Goal: Task Accomplishment & Management: Manage account settings

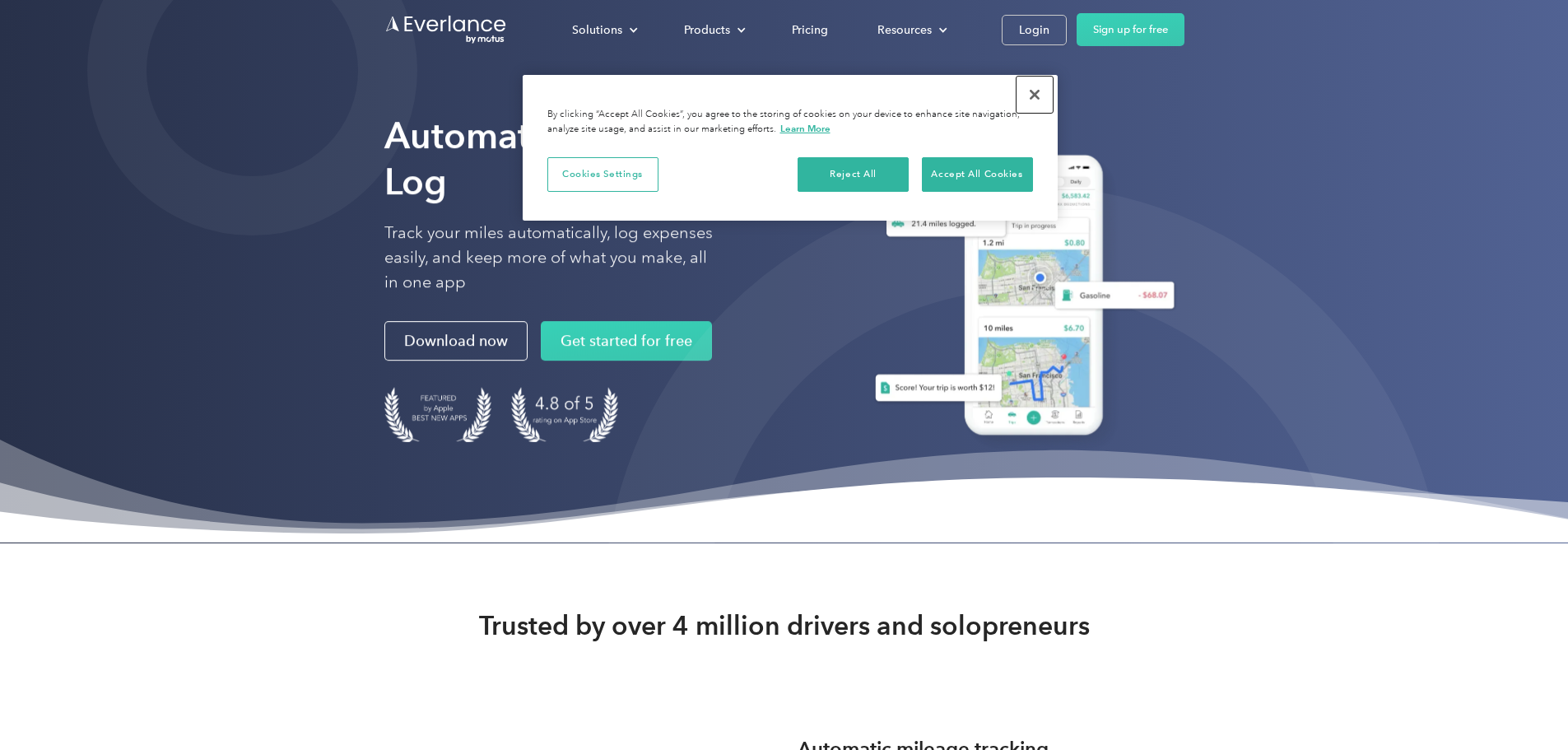
click at [1041, 82] on button "Close" at bounding box center [1035, 94] width 36 height 36
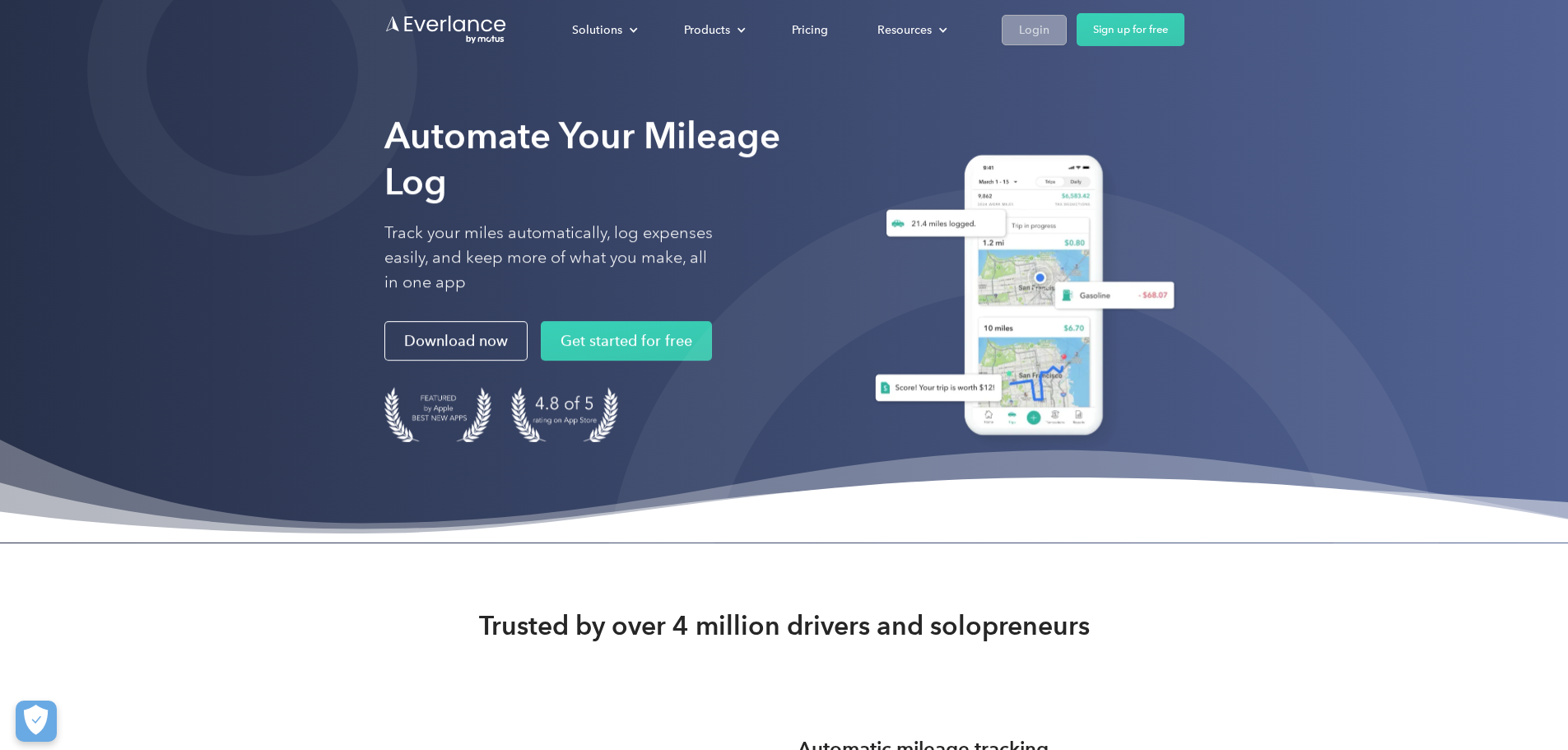
click at [1050, 31] on div "Login" at bounding box center [1035, 30] width 31 height 20
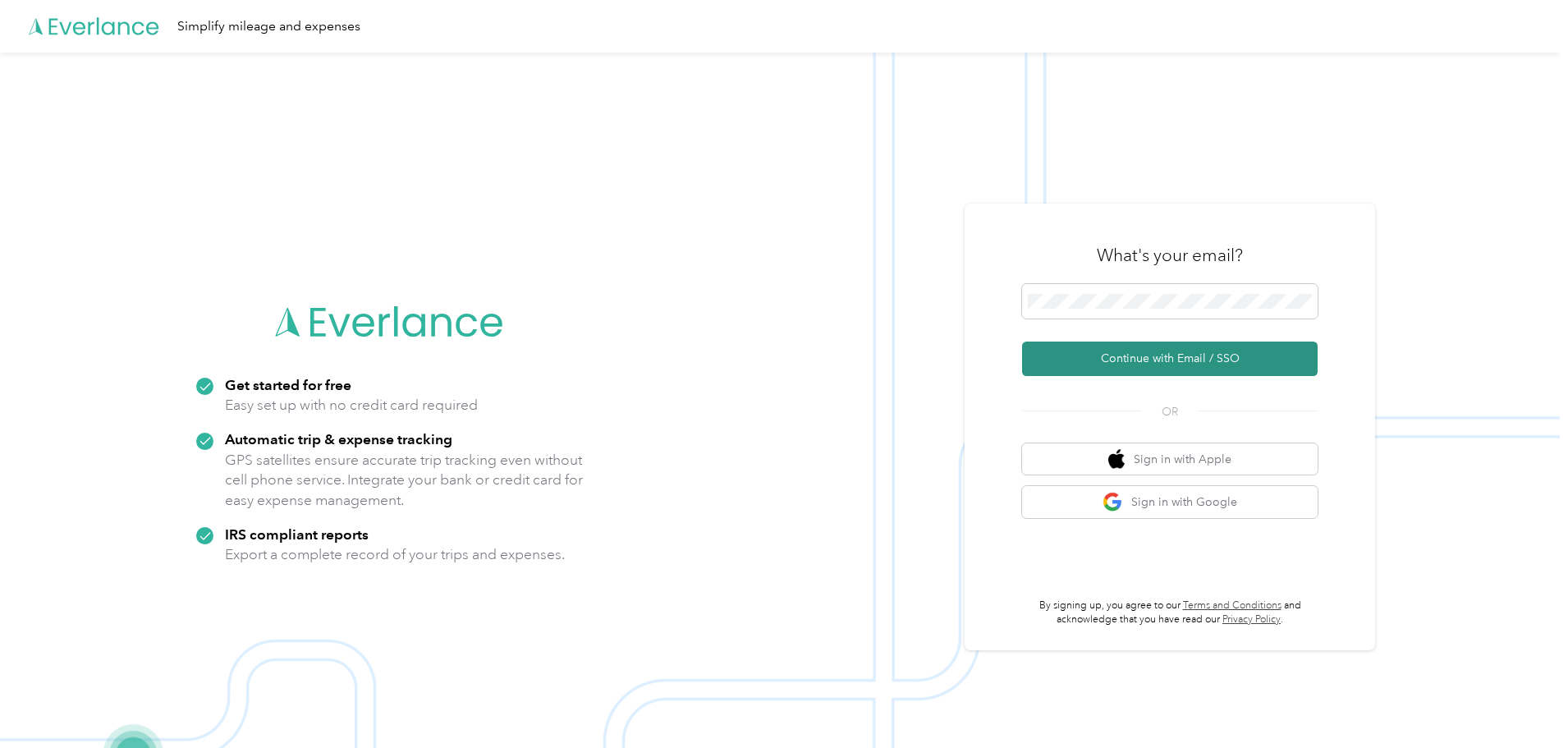
click at [1170, 357] on button "Continue with Email / SSO" at bounding box center [1169, 359] width 295 height 35
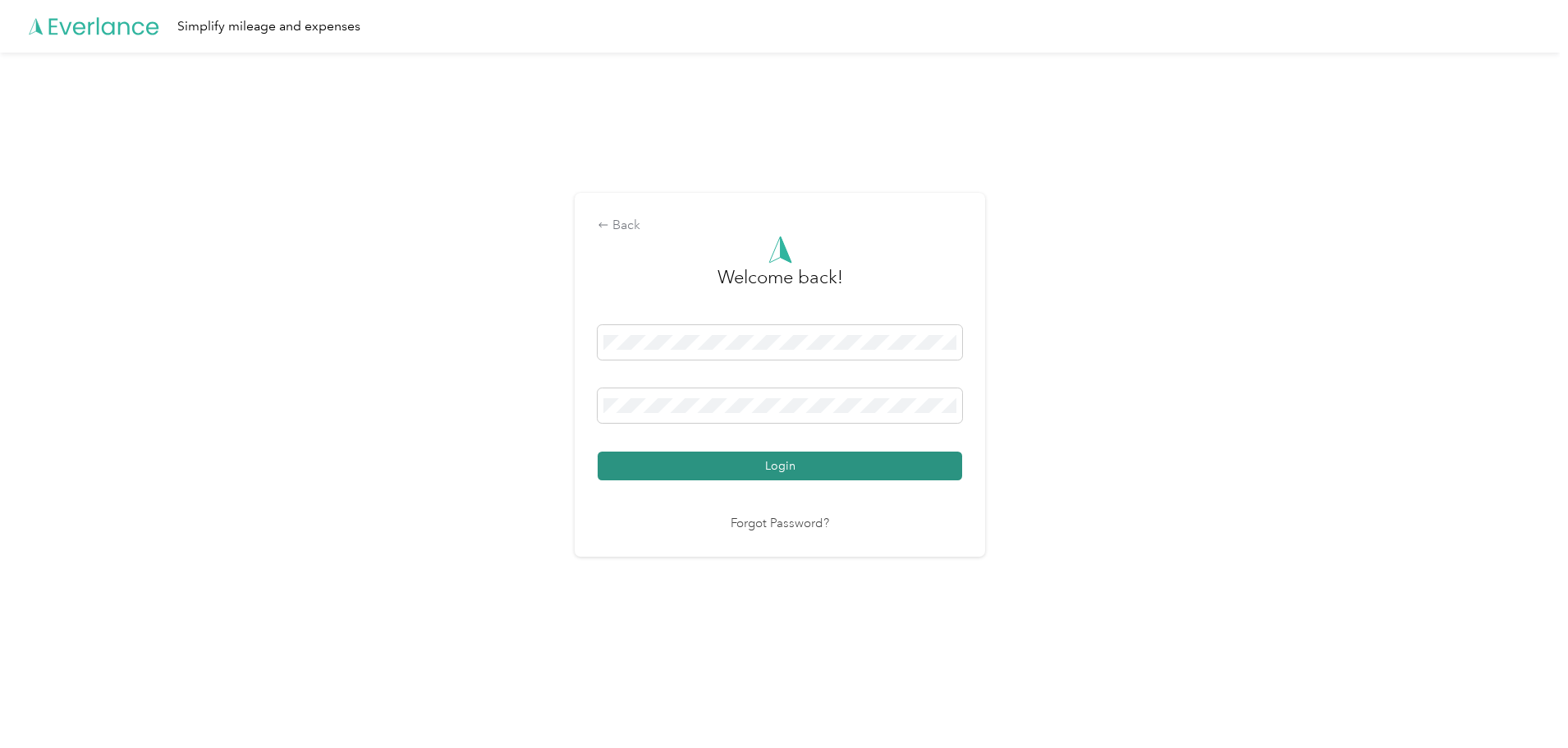
click at [880, 459] on button "Login" at bounding box center [780, 466] width 365 height 29
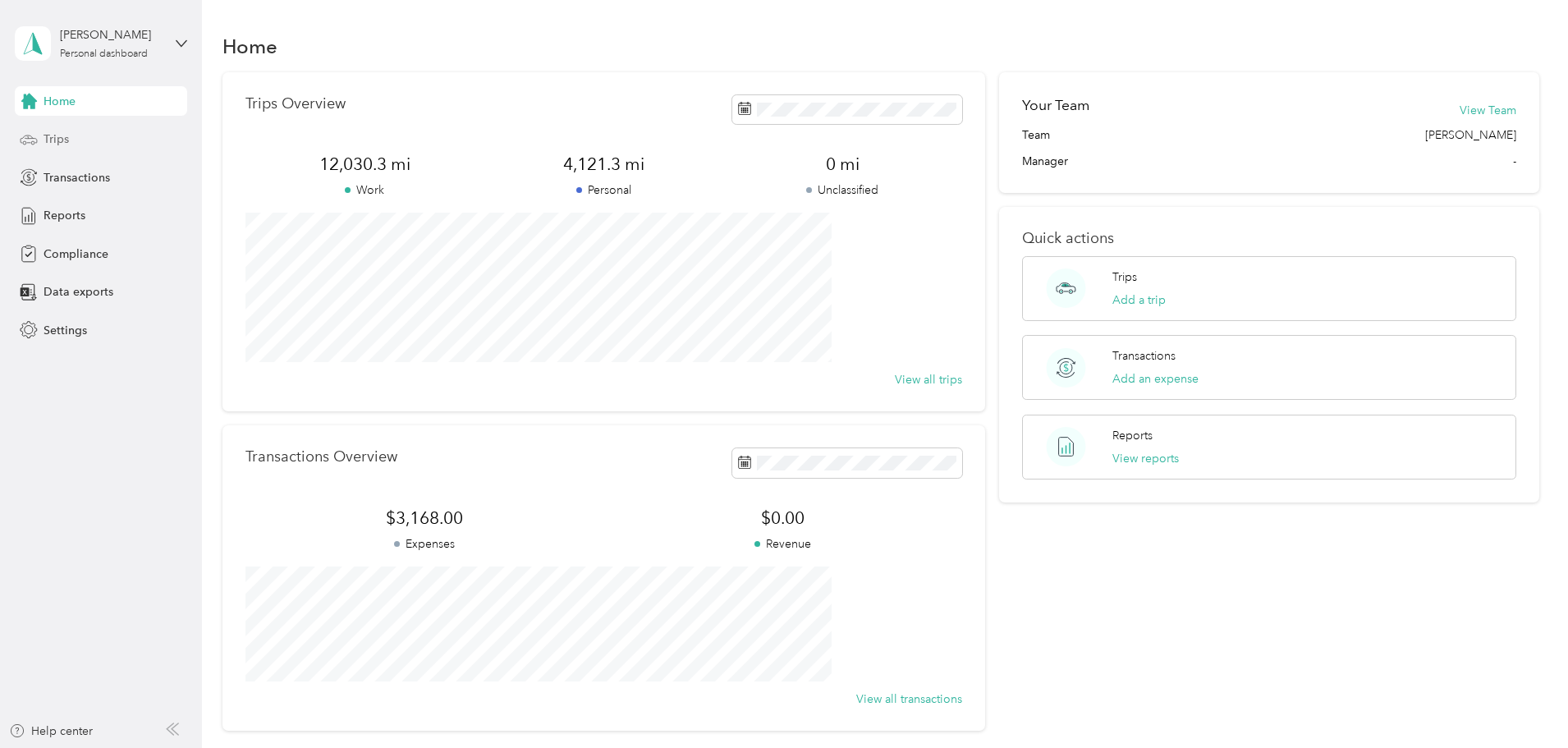
click at [59, 141] on span "Trips" at bounding box center [56, 139] width 25 height 17
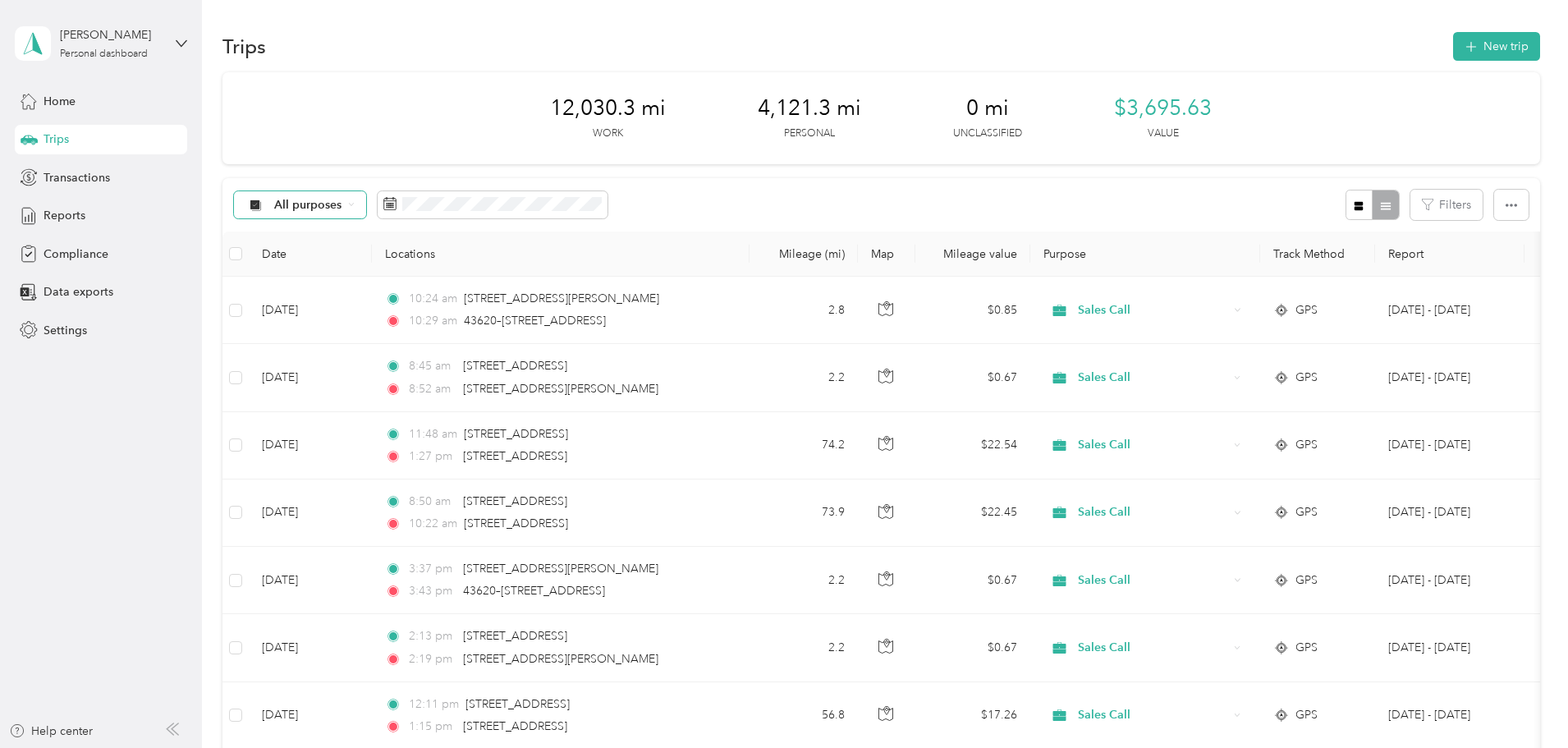
click at [367, 204] on div "All purposes" at bounding box center [300, 205] width 133 height 28
click at [420, 290] on span "Sales Call" at bounding box center [424, 292] width 79 height 17
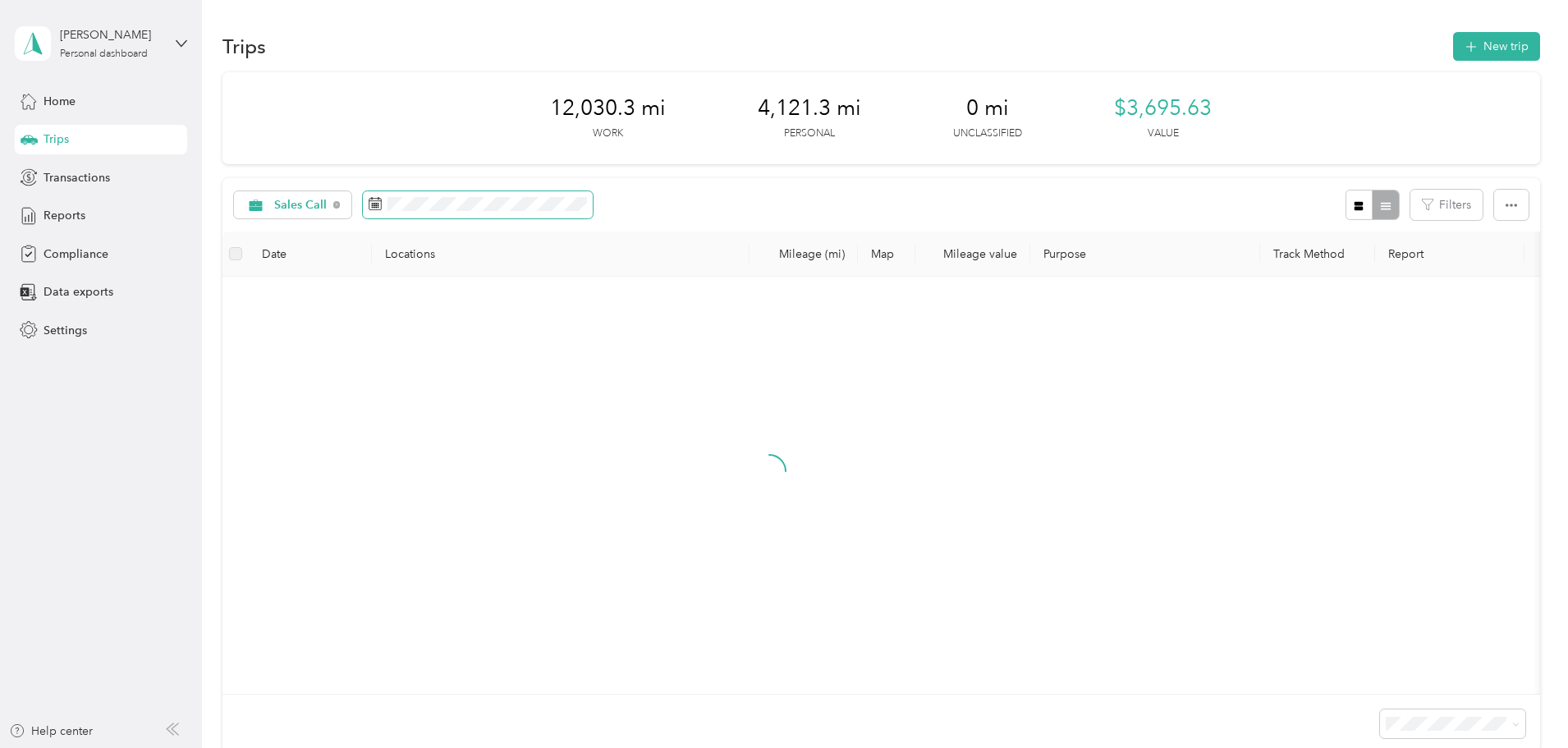
click at [381, 201] on icon at bounding box center [376, 204] width 14 height 14
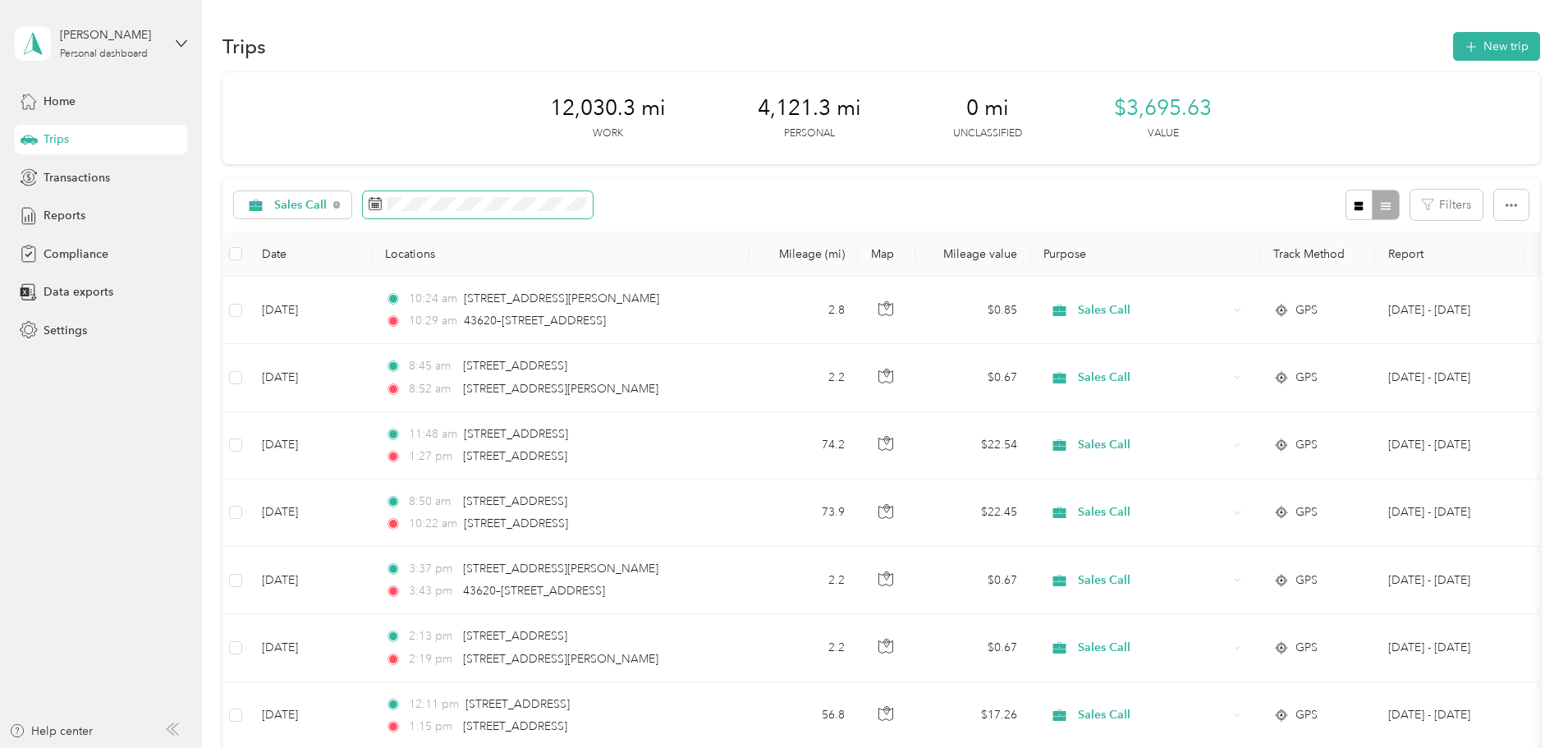
click at [381, 201] on icon at bounding box center [376, 204] width 14 height 14
click at [381, 206] on icon at bounding box center [376, 204] width 14 height 14
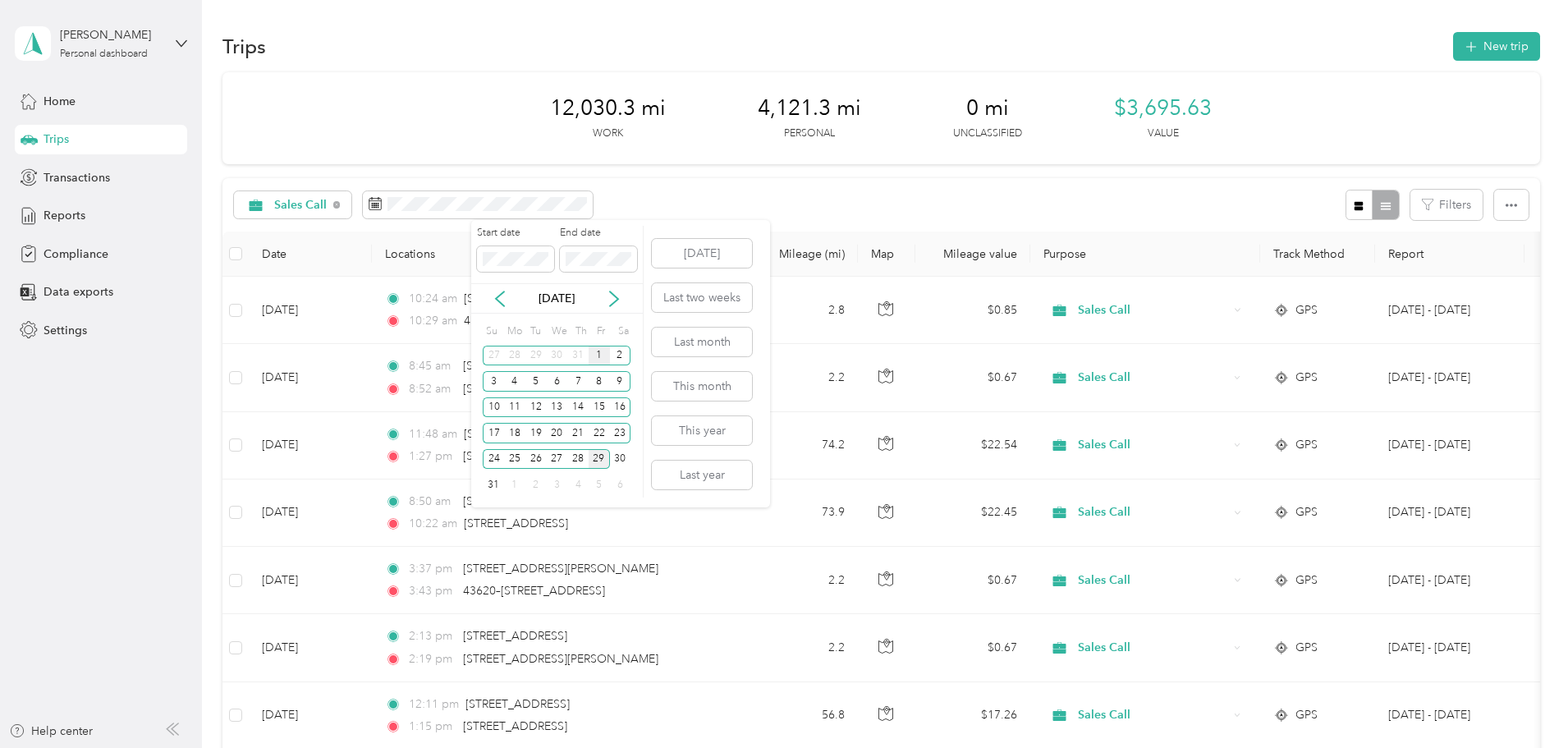
click at [607, 355] on div "1" at bounding box center [599, 356] width 21 height 20
click at [600, 460] on div "29" at bounding box center [599, 459] width 21 height 20
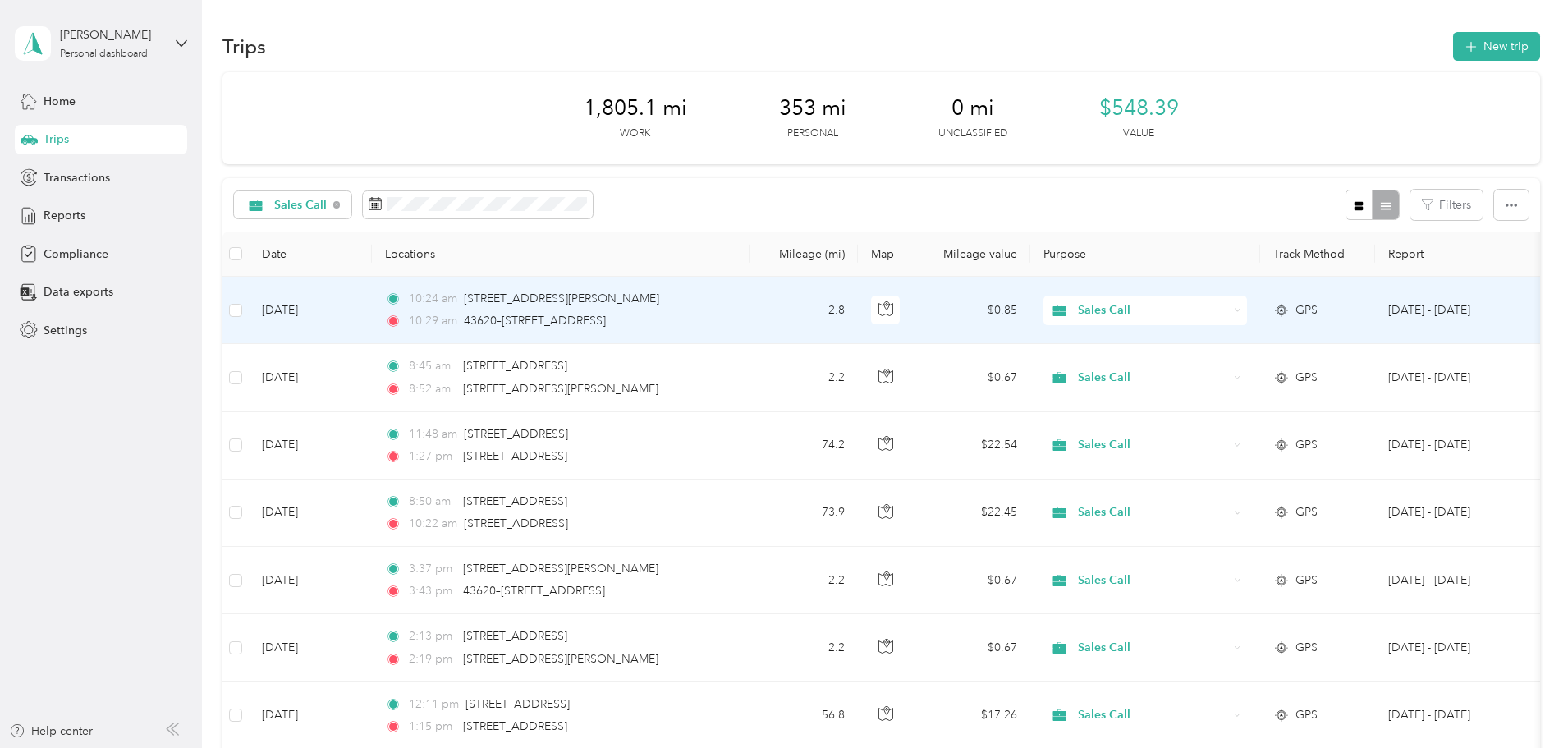
click at [1208, 307] on span "Sales Call" at bounding box center [1153, 310] width 151 height 18
click at [1207, 362] on span "Personal" at bounding box center [1269, 363] width 152 height 17
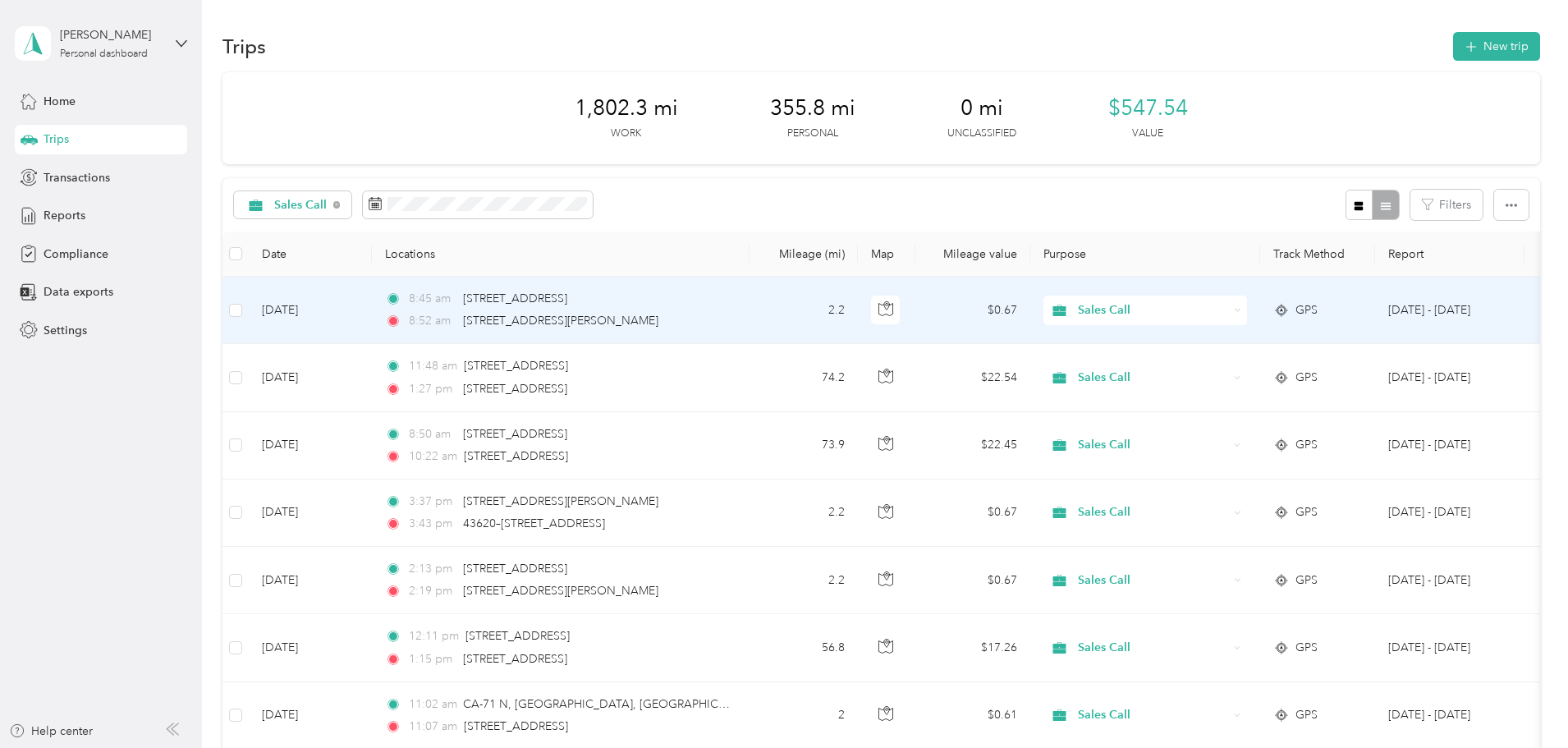
click at [1228, 307] on span "Sales Call" at bounding box center [1153, 310] width 151 height 18
click at [1239, 374] on li "Personal" at bounding box center [1254, 364] width 204 height 29
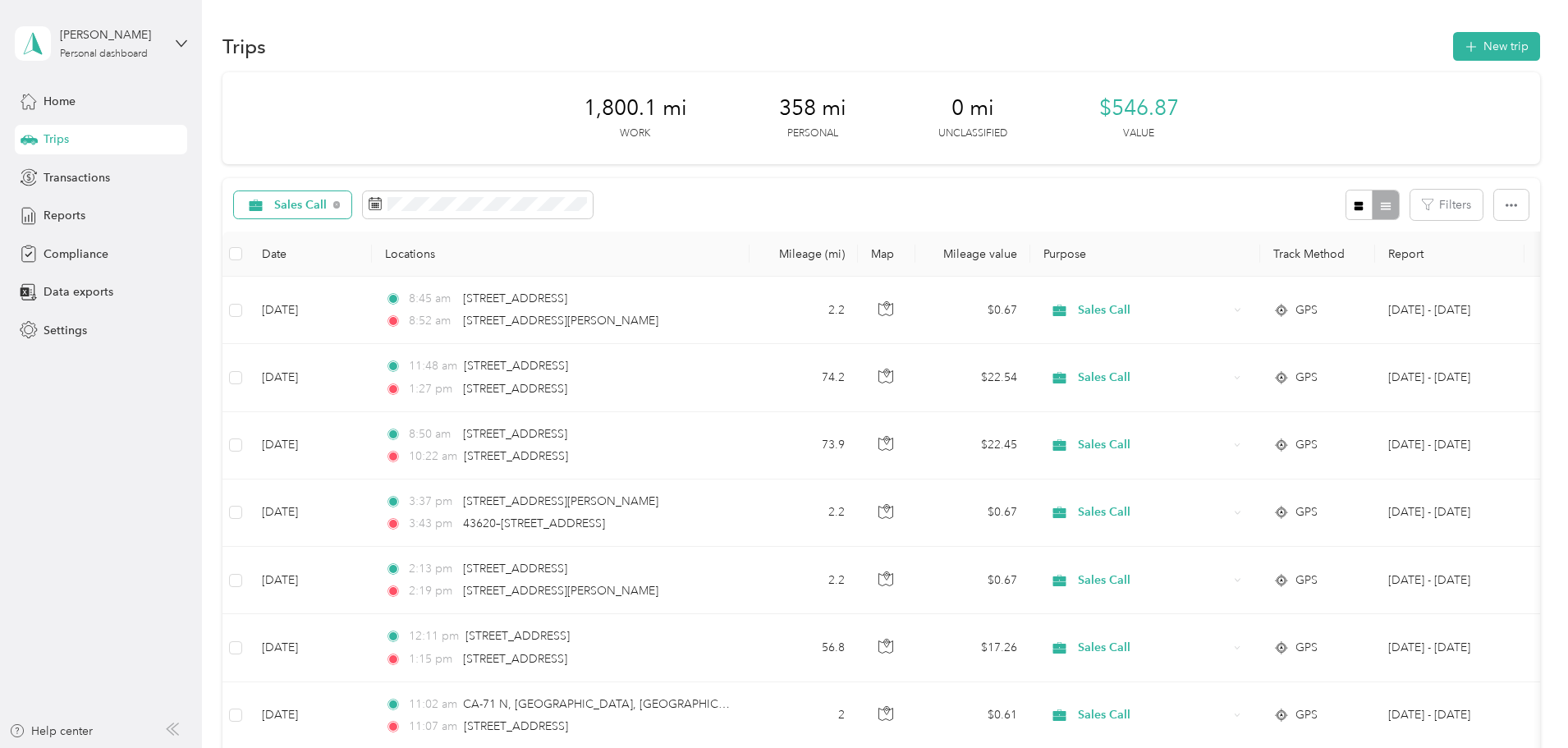
click at [352, 201] on div "Sales Call" at bounding box center [293, 205] width 118 height 28
click at [418, 230] on span "All purposes" at bounding box center [420, 228] width 73 height 17
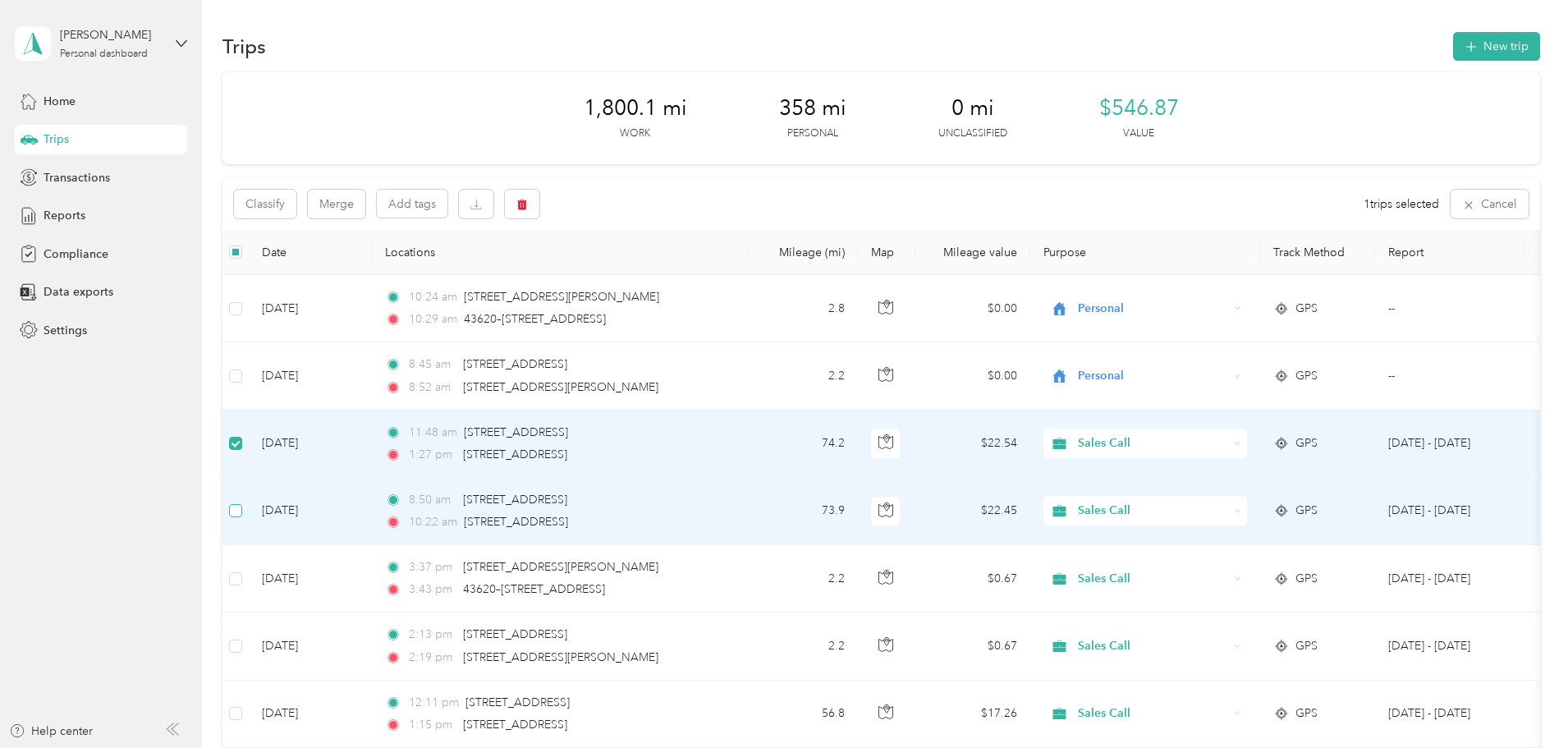
click at [242, 503] on label at bounding box center [236, 510] width 14 height 18
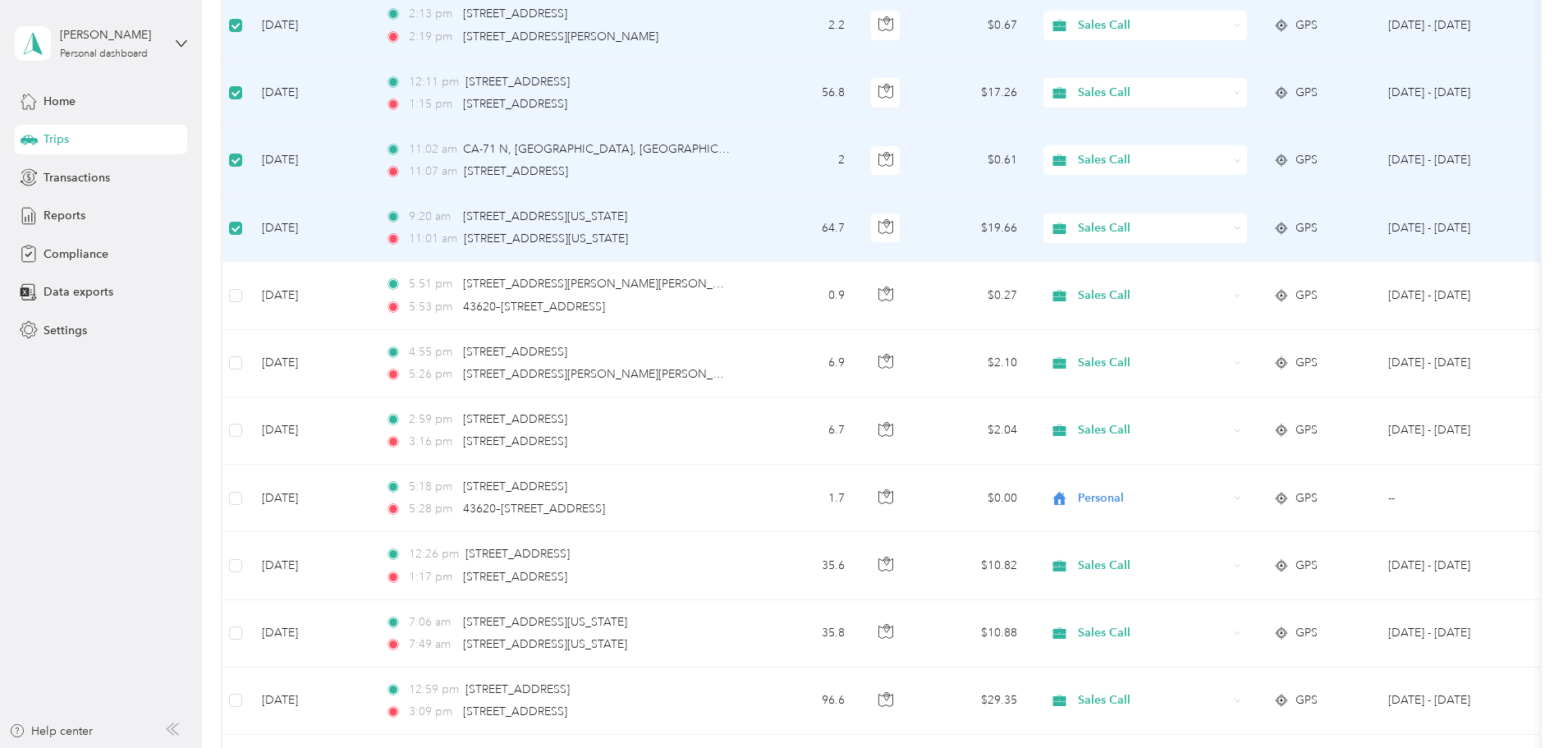
scroll to position [624, 0]
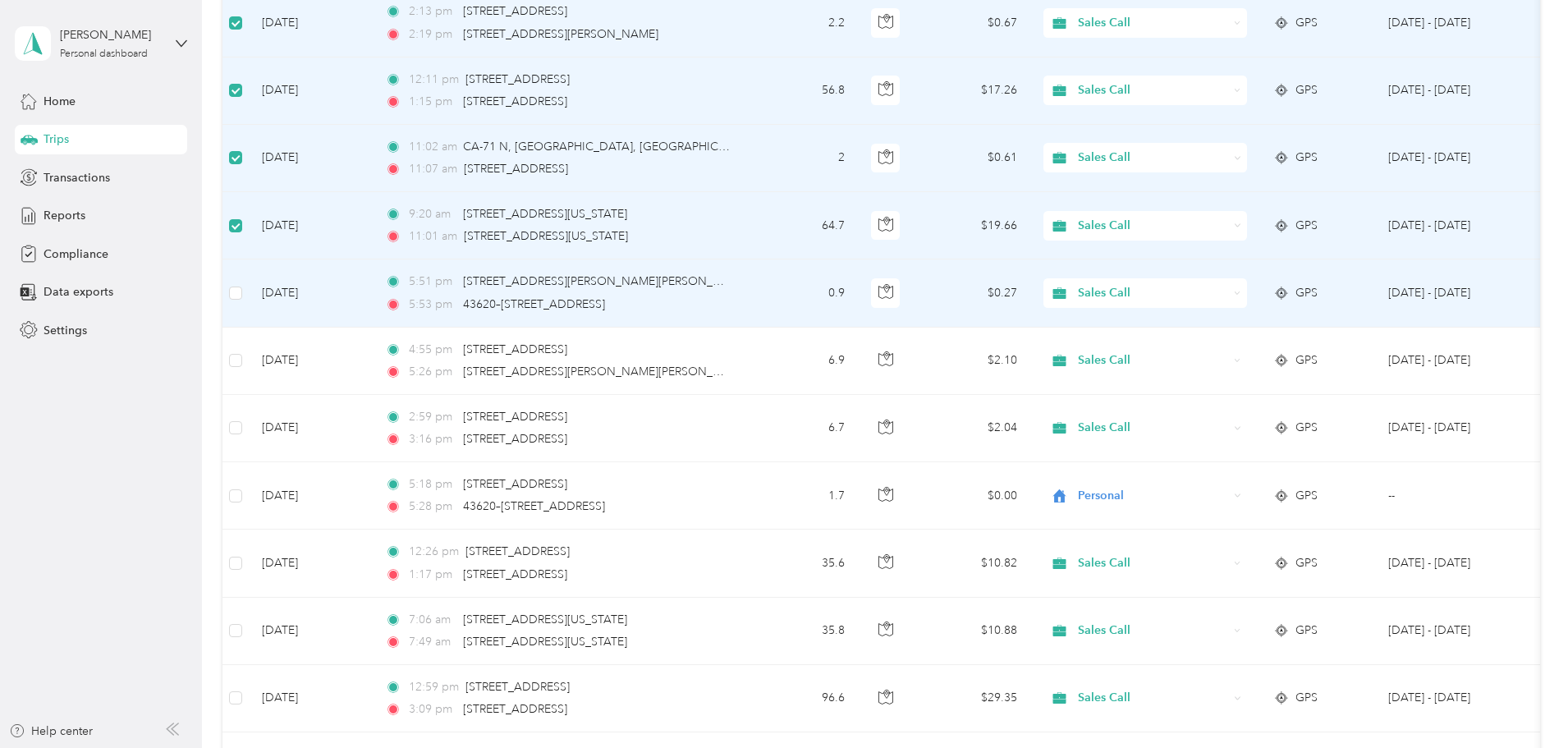
click at [1247, 298] on div "Sales Call" at bounding box center [1145, 293] width 204 height 30
click at [1308, 352] on span "Personal" at bounding box center [1269, 352] width 152 height 17
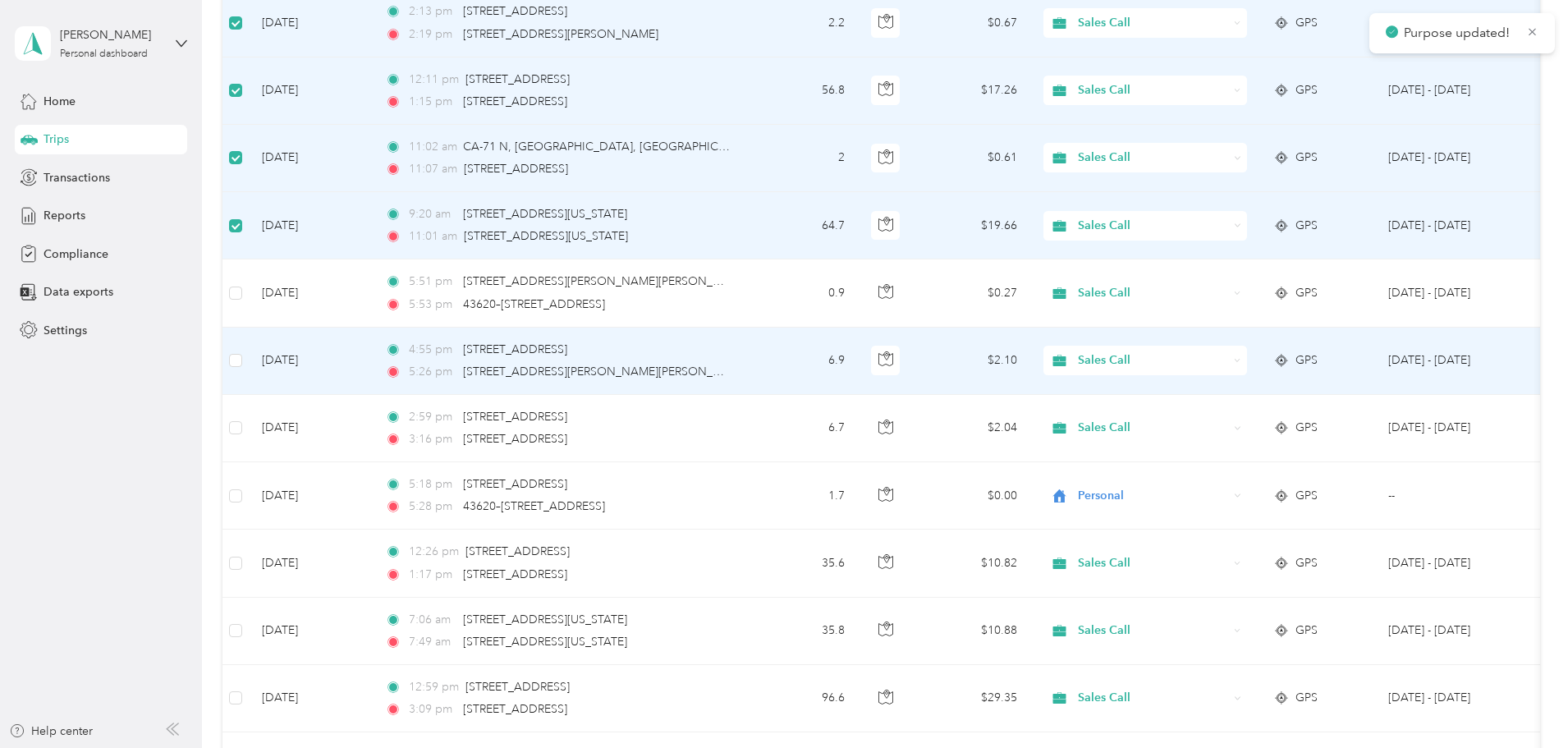
click at [1247, 355] on div "Sales Call" at bounding box center [1145, 360] width 204 height 30
click at [1309, 422] on li "Personal" at bounding box center [1254, 413] width 204 height 29
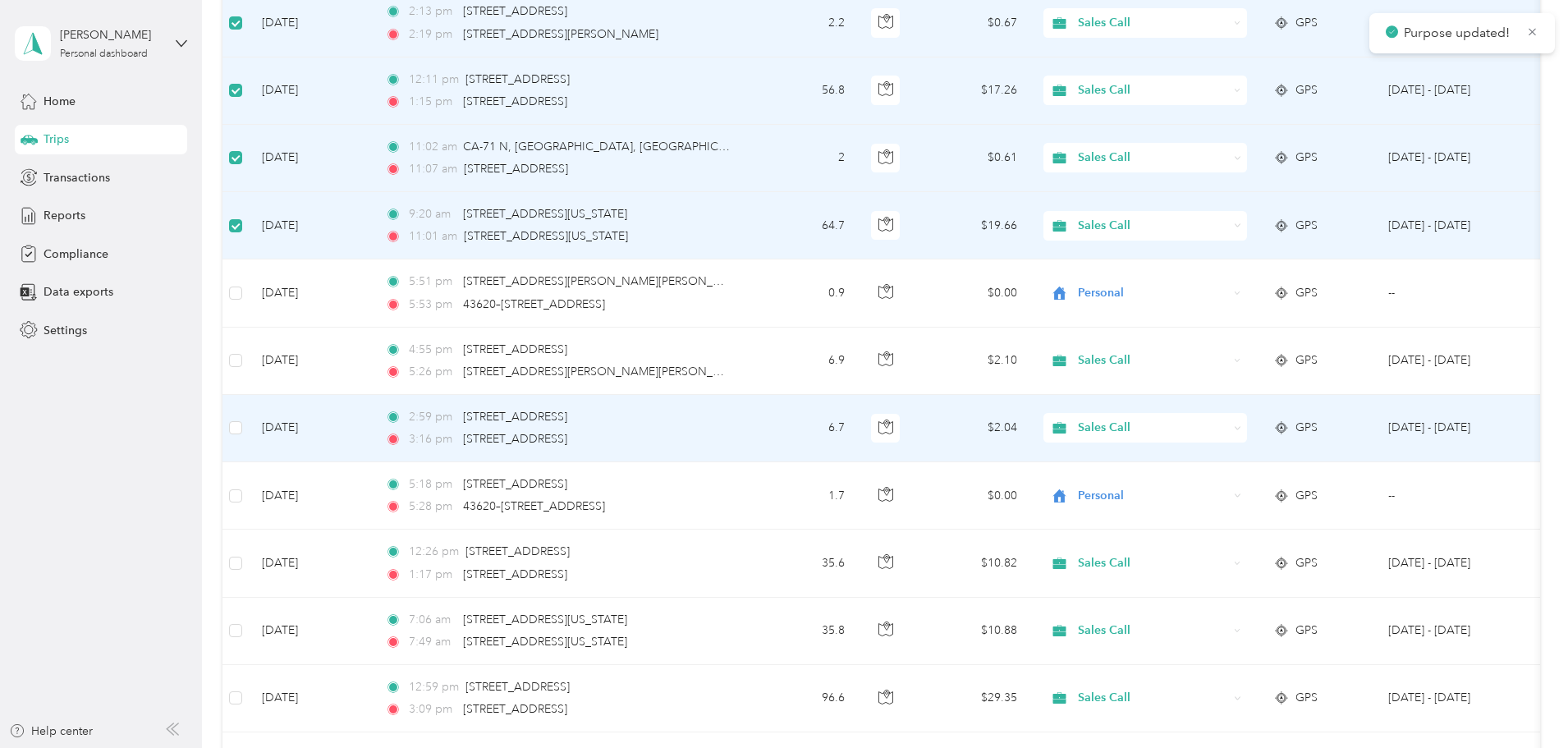
click at [1228, 431] on span "Sales Call" at bounding box center [1153, 427] width 151 height 18
click at [1328, 484] on span "Personal" at bounding box center [1269, 482] width 152 height 17
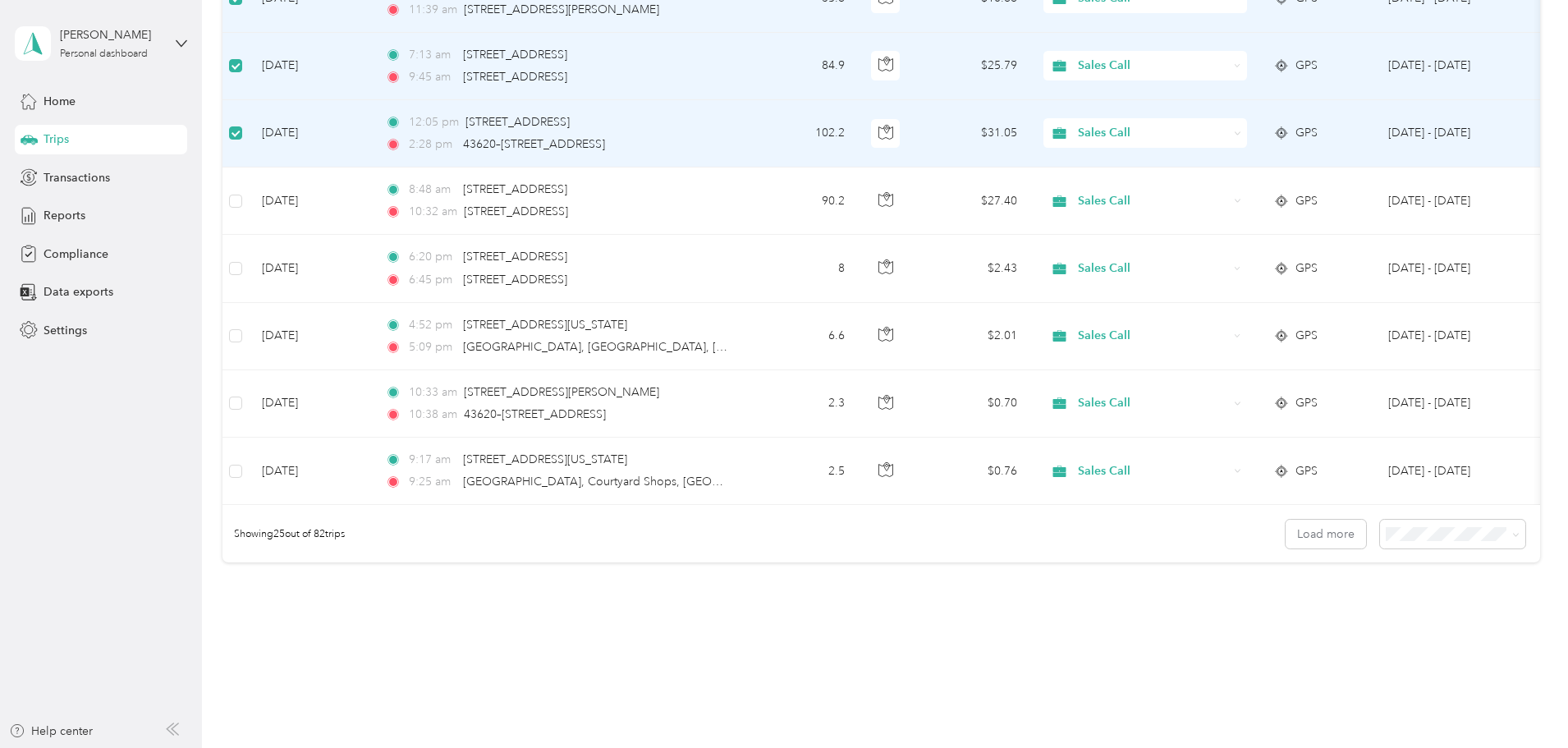
scroll to position [1497, 0]
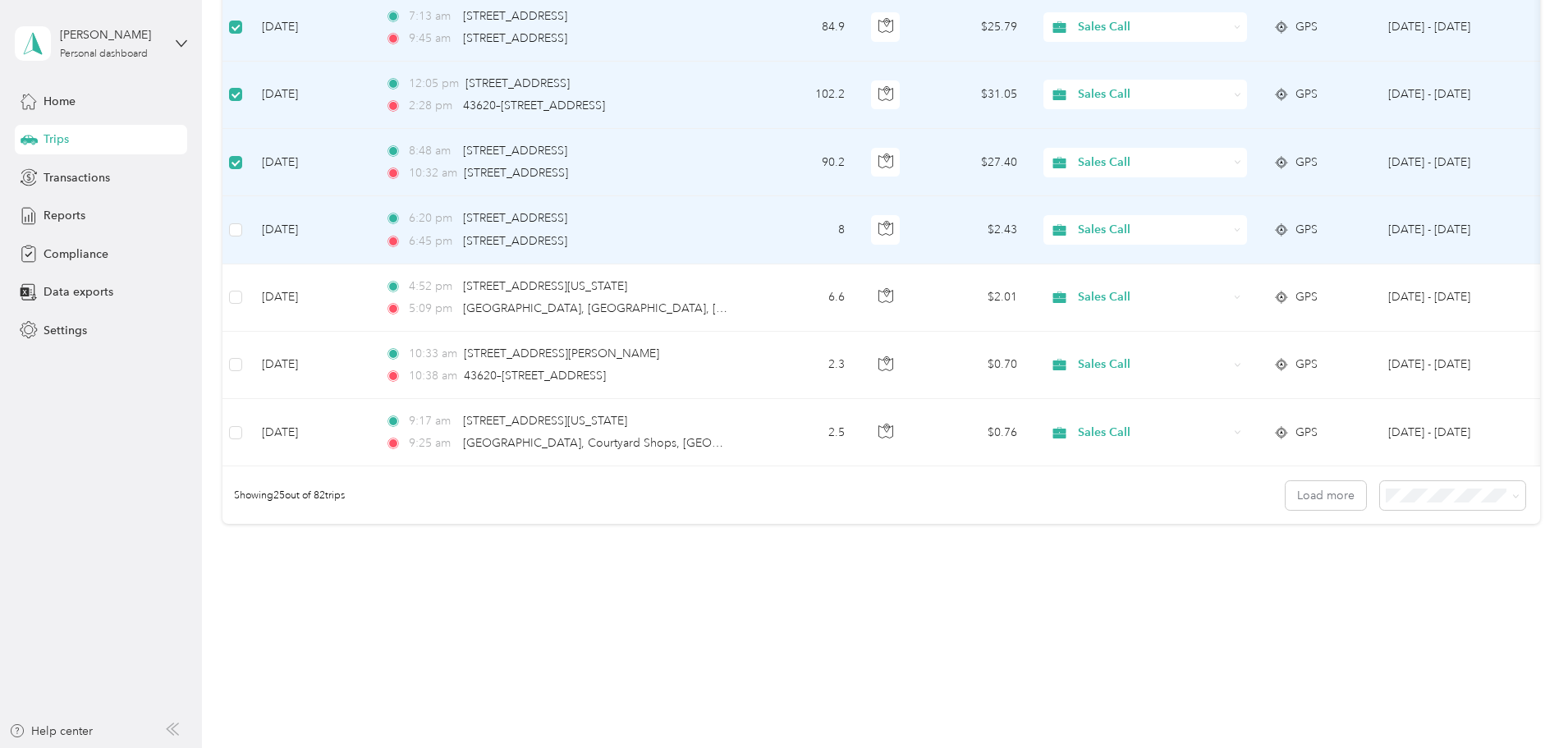
click at [1242, 227] on icon at bounding box center [1237, 230] width 8 height 8
click at [1301, 289] on span "Personal" at bounding box center [1269, 289] width 152 height 17
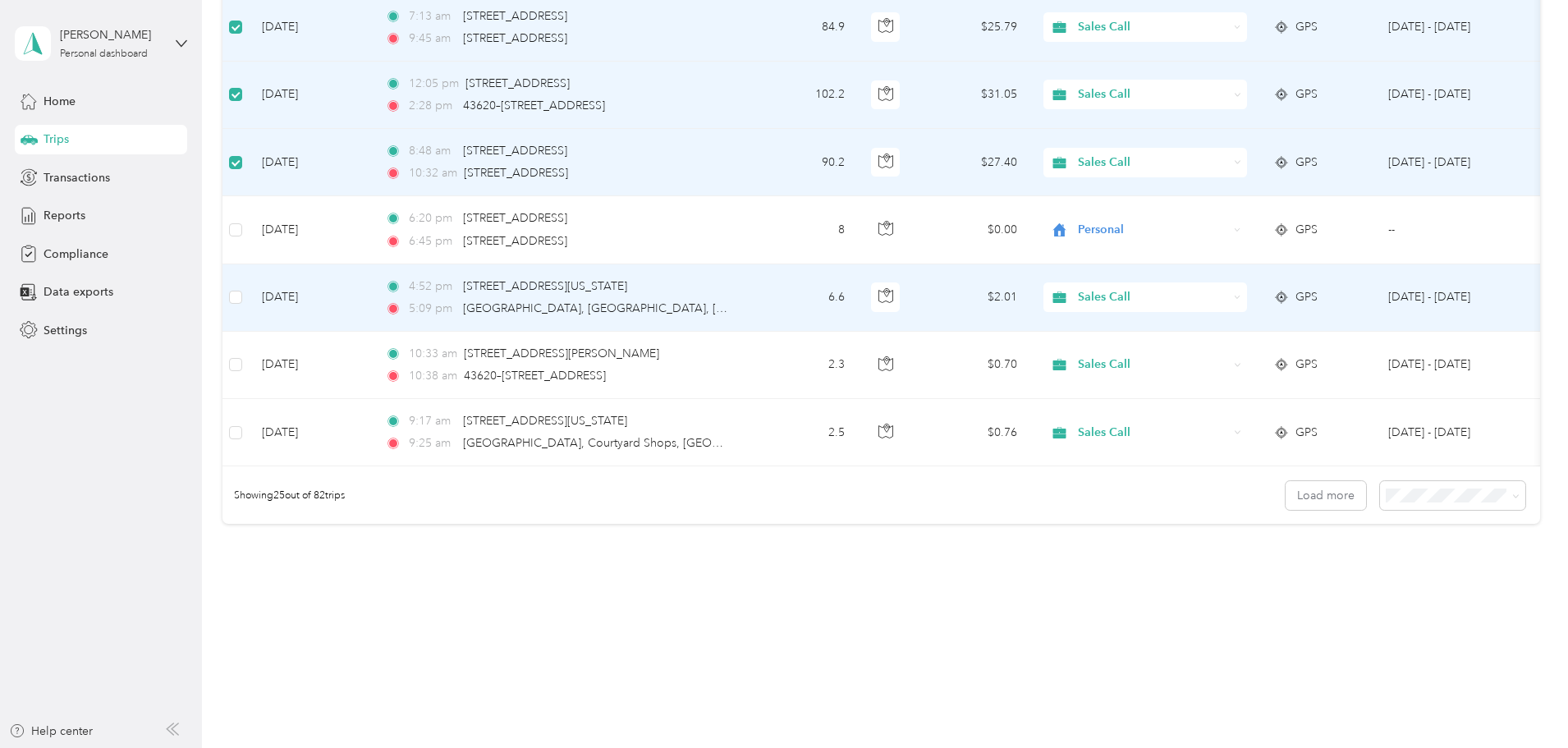
click at [1247, 291] on div "Sales Call" at bounding box center [1145, 297] width 204 height 30
click at [1301, 351] on span "Personal" at bounding box center [1269, 357] width 152 height 17
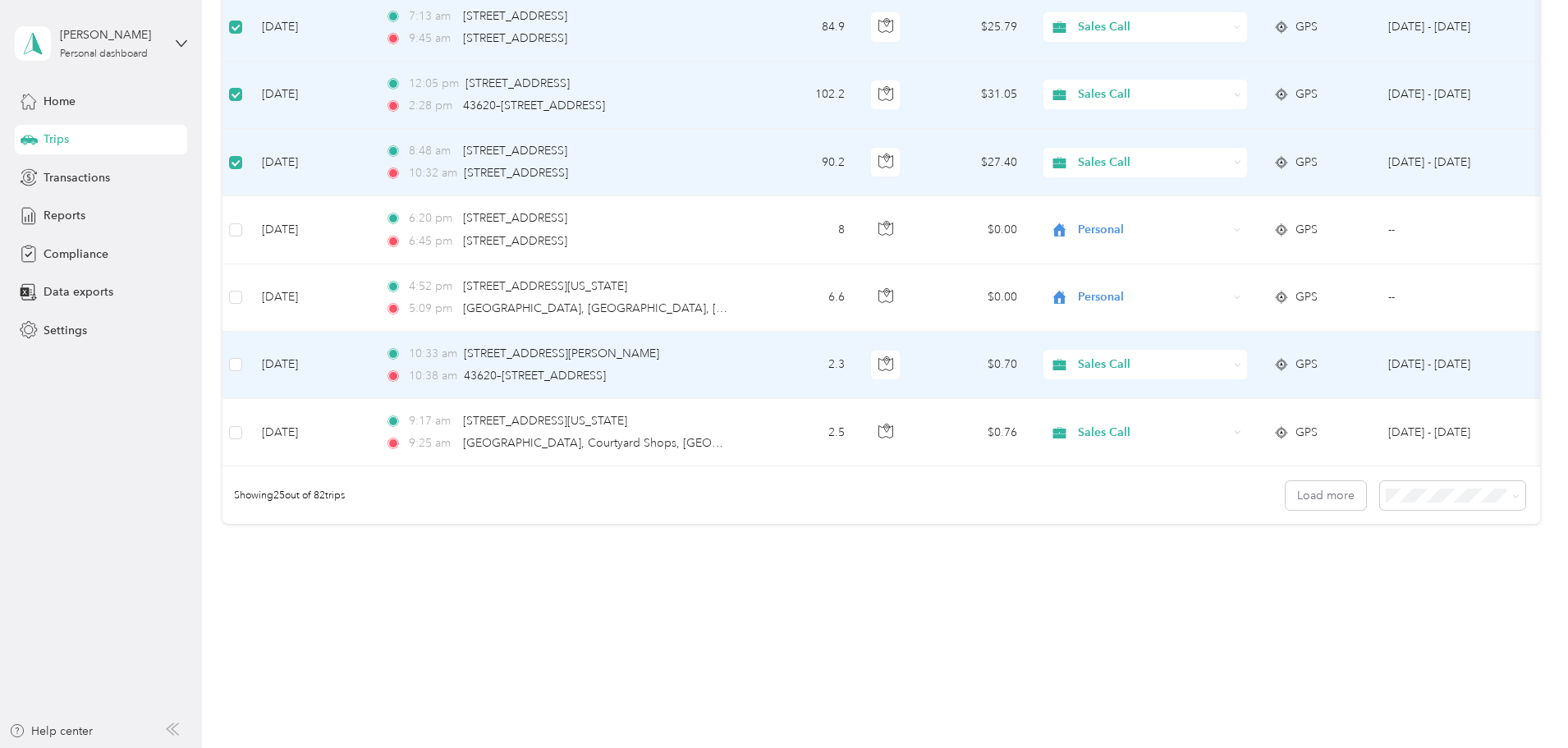
click at [1242, 361] on icon at bounding box center [1237, 365] width 8 height 8
click at [1305, 421] on span "Personal" at bounding box center [1269, 424] width 152 height 17
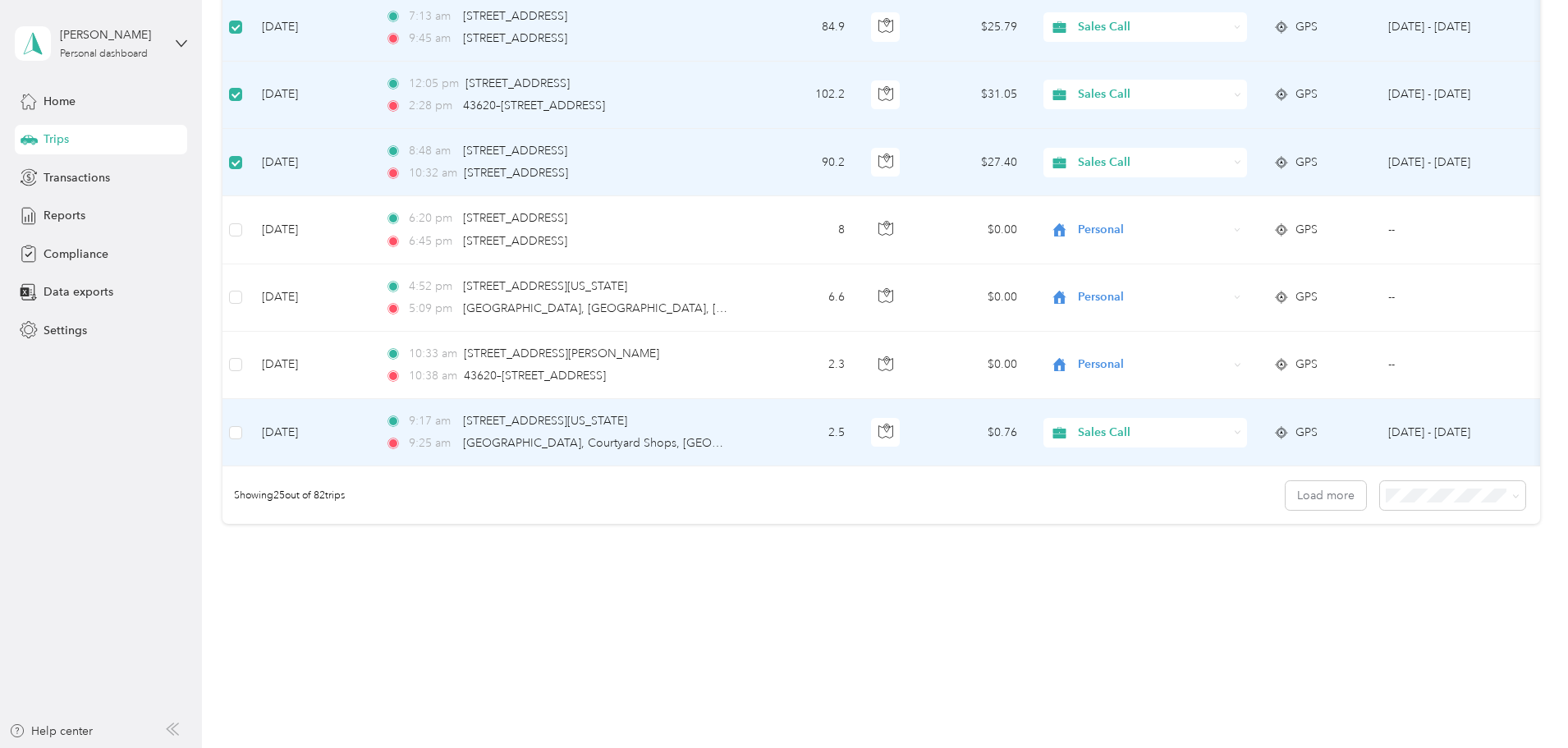
click at [1247, 427] on div "Sales Call" at bounding box center [1145, 432] width 204 height 30
click at [1314, 496] on li "Personal" at bounding box center [1254, 492] width 204 height 29
click at [1286, 510] on button "Load more" at bounding box center [1325, 496] width 80 height 29
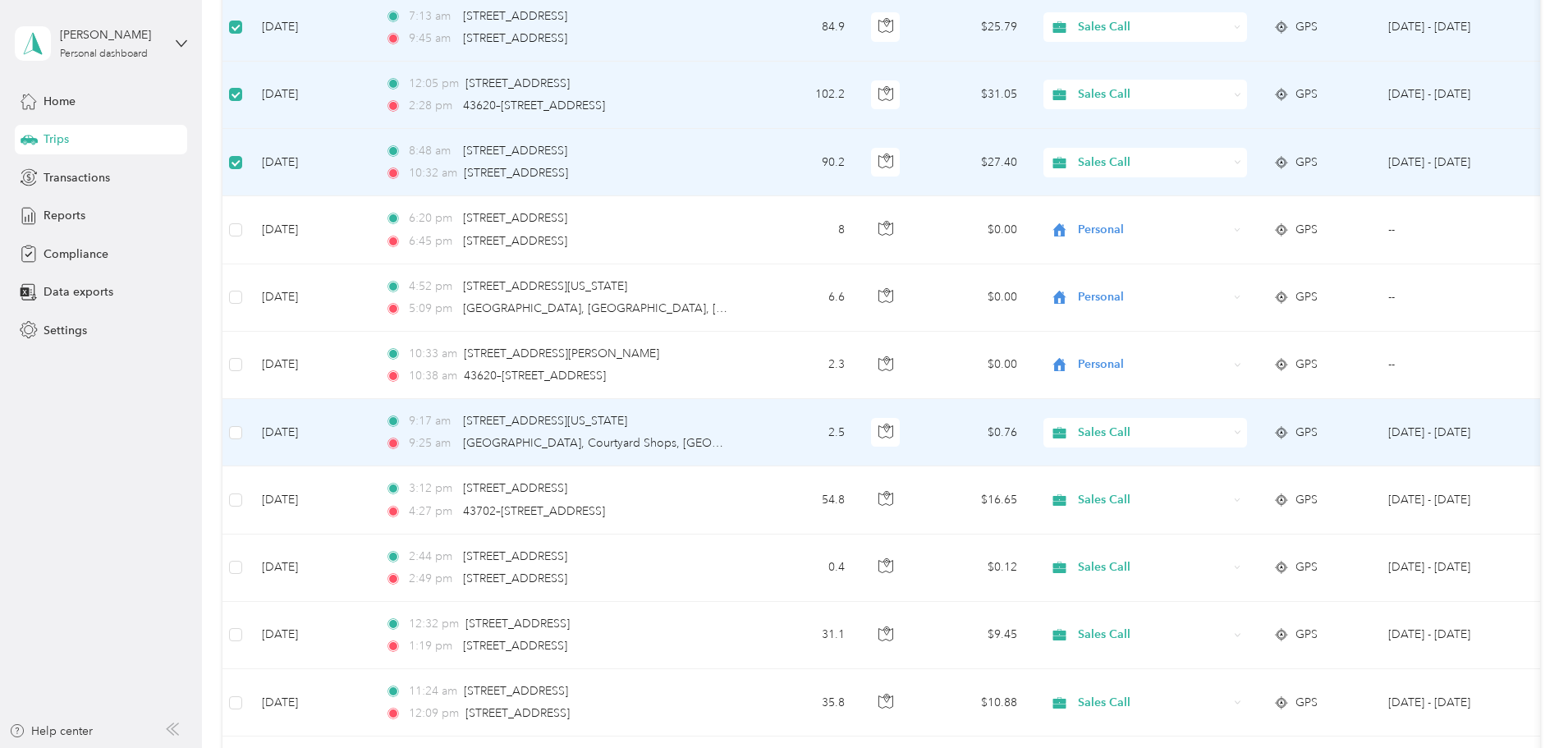
click at [1228, 432] on span "Sales Call" at bounding box center [1153, 432] width 151 height 18
click at [1306, 491] on span "Personal" at bounding box center [1269, 492] width 152 height 17
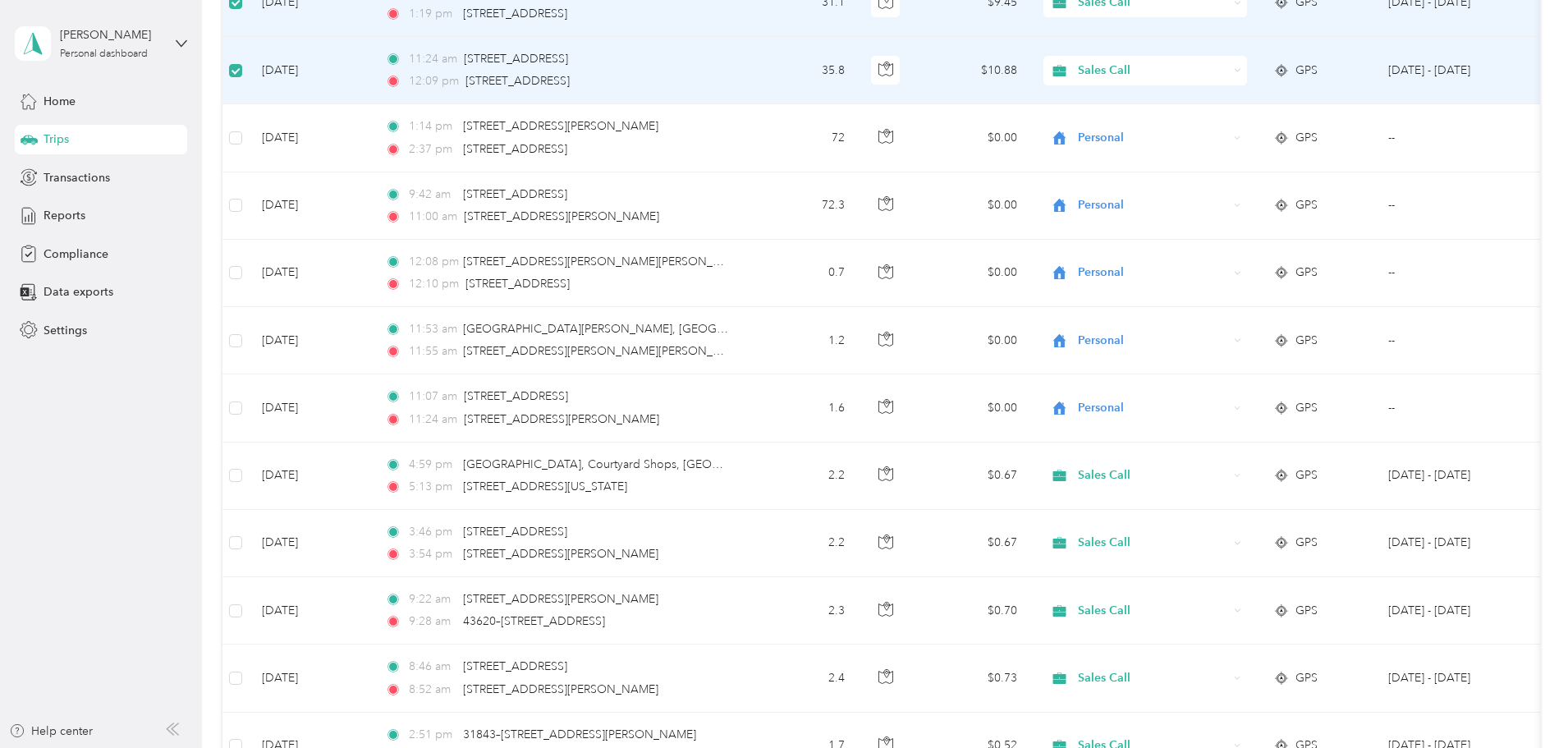
scroll to position [2142, 0]
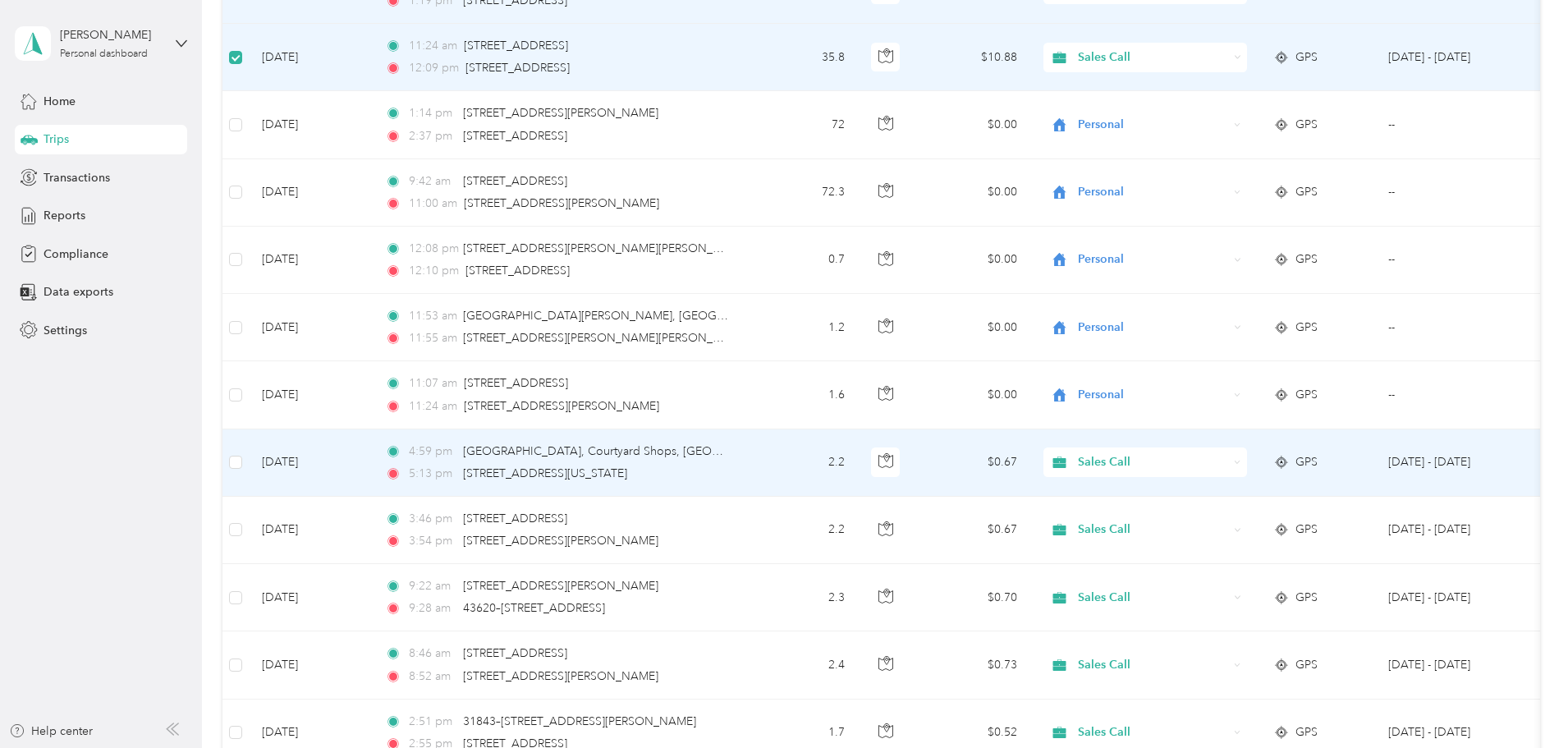
click at [1241, 463] on icon at bounding box center [1238, 462] width 5 height 3
click at [1308, 525] on li "Personal" at bounding box center [1254, 522] width 204 height 29
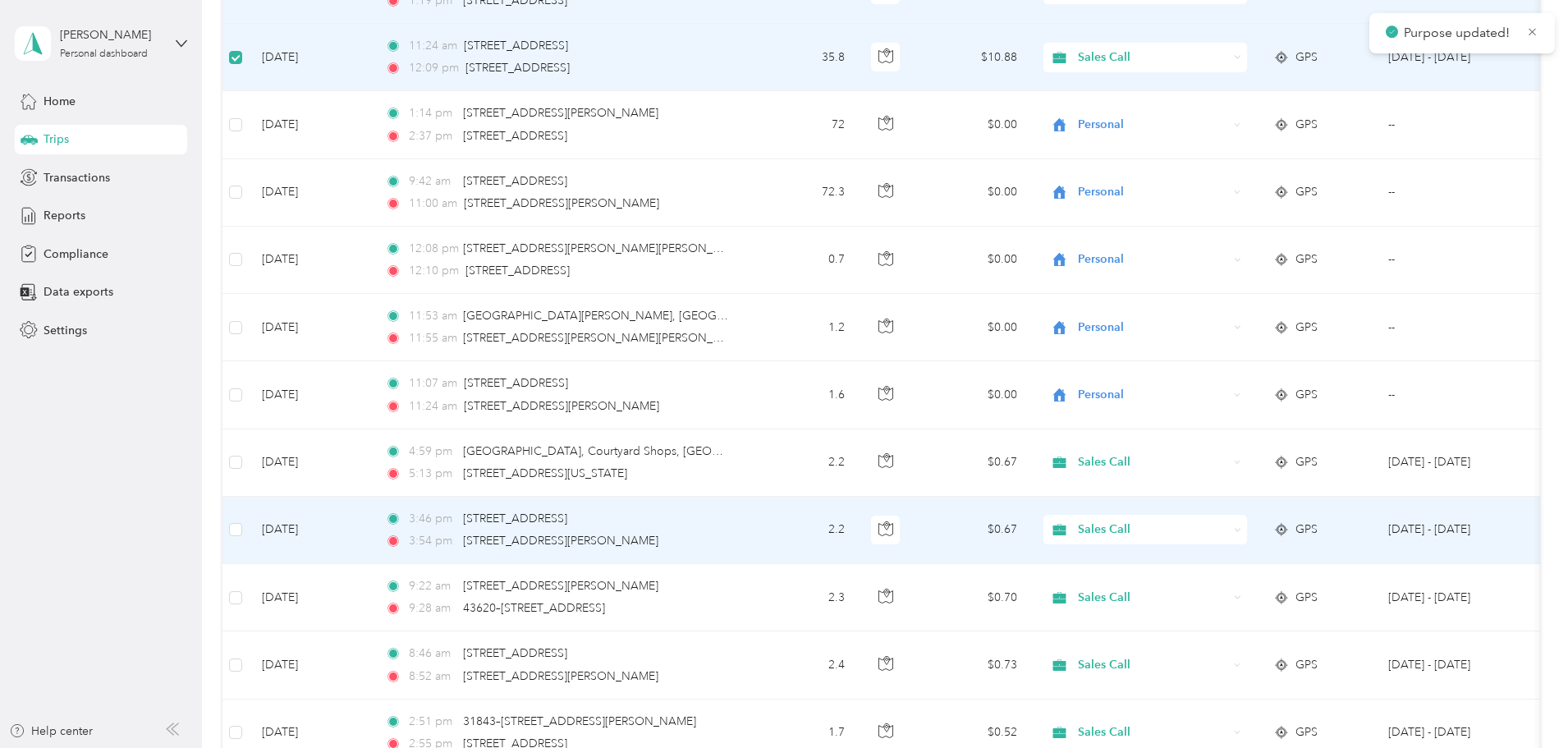
click at [1242, 527] on icon at bounding box center [1237, 530] width 8 height 8
click at [1290, 594] on li "Personal" at bounding box center [1254, 582] width 204 height 29
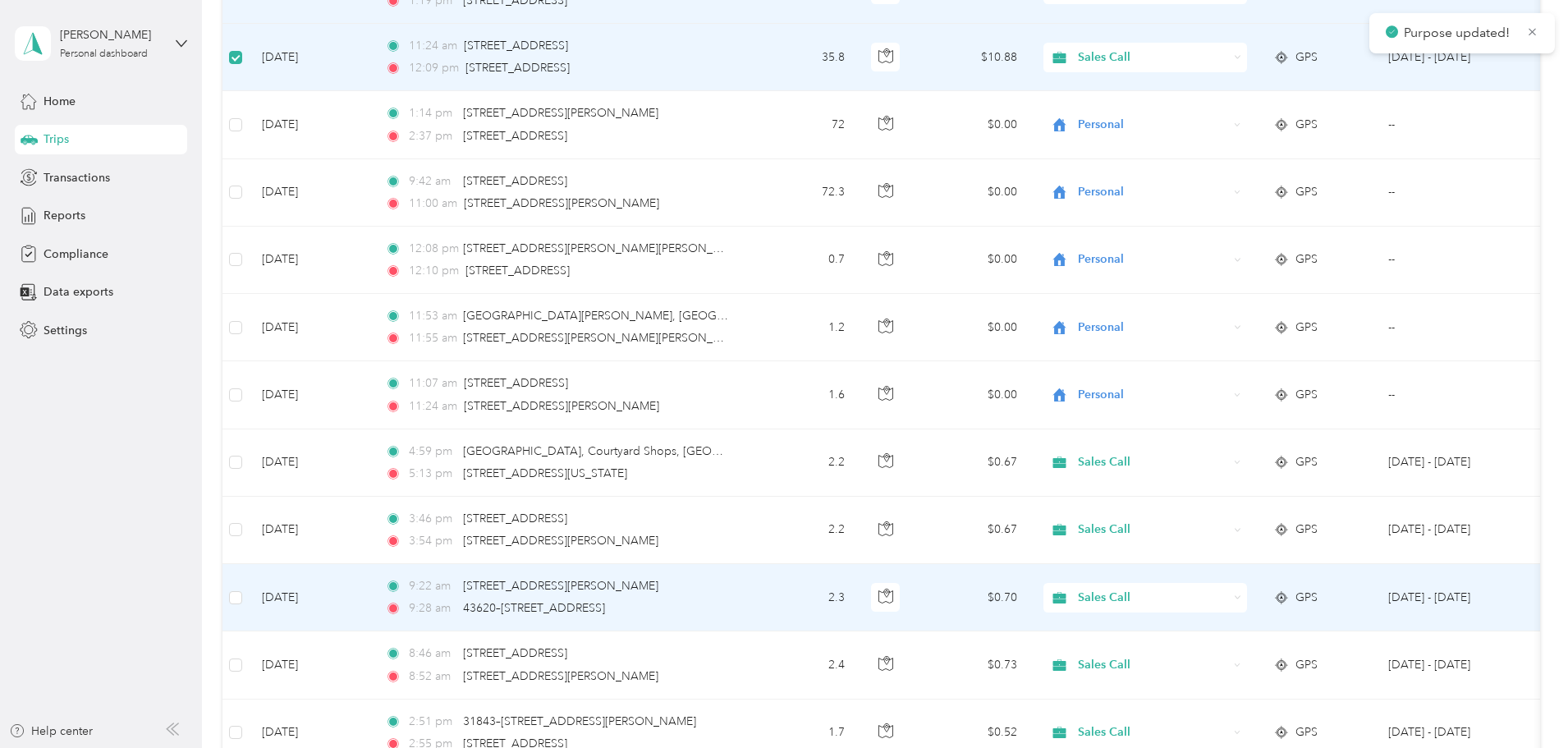
click at [1242, 600] on icon at bounding box center [1237, 597] width 8 height 8
click at [1227, 653] on span "Personal" at bounding box center [1269, 655] width 152 height 17
click at [1242, 598] on icon at bounding box center [1237, 597] width 8 height 8
click at [1293, 658] on li "Personal" at bounding box center [1254, 657] width 204 height 29
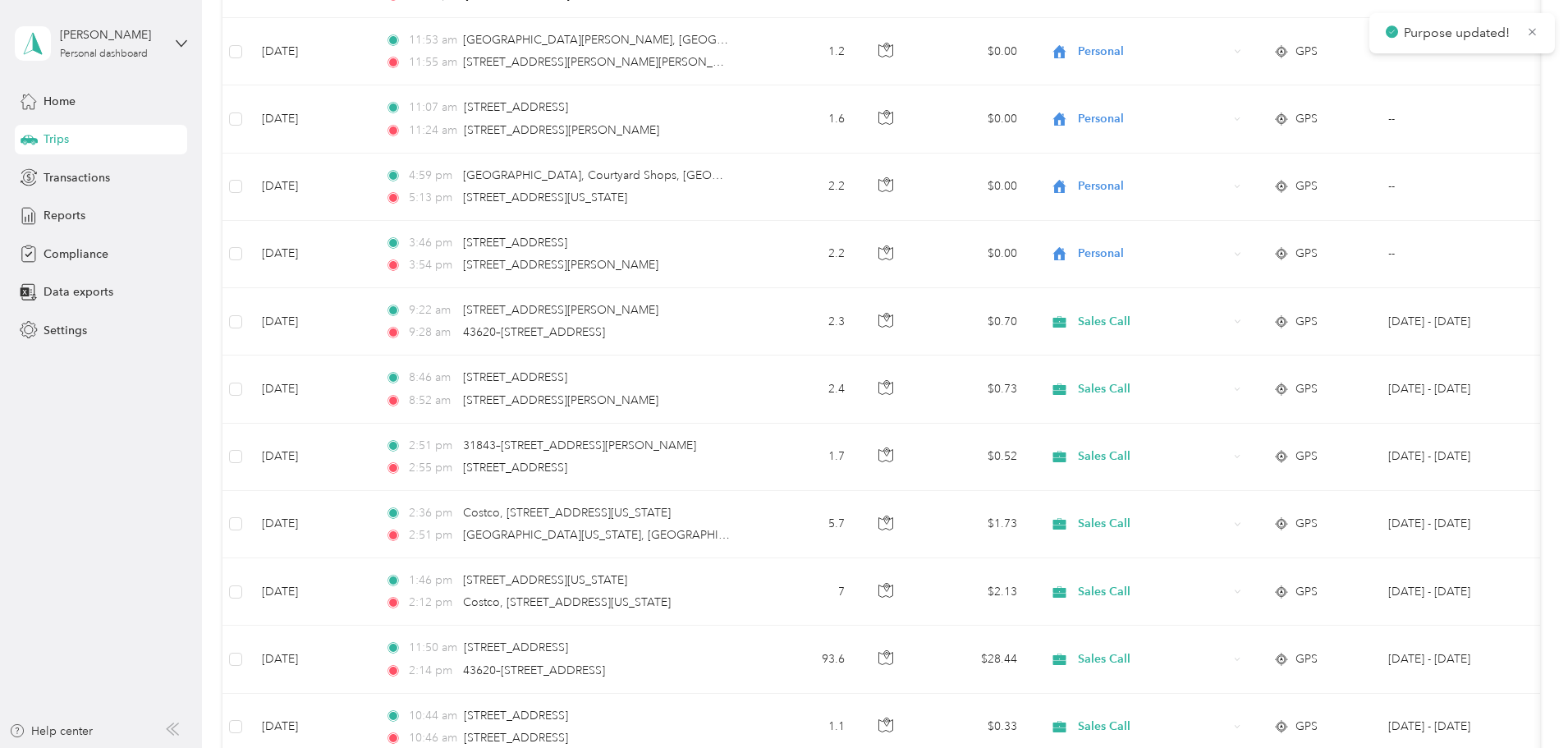
scroll to position [2450, 0]
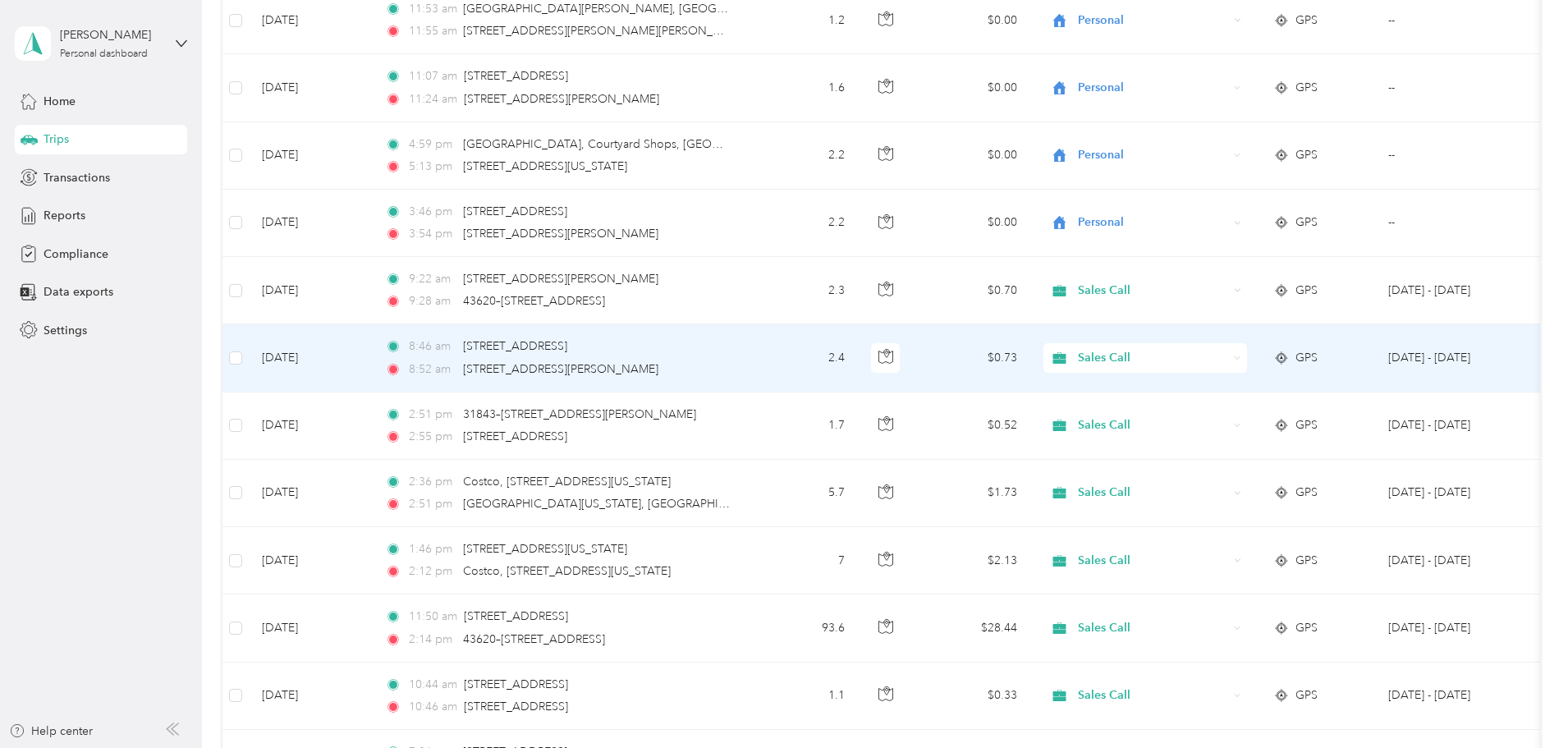
click at [1242, 357] on icon at bounding box center [1237, 358] width 8 height 8
click at [1307, 413] on span "Personal" at bounding box center [1269, 414] width 152 height 17
click at [1228, 355] on span "Sales Call" at bounding box center [1153, 358] width 151 height 18
click at [1301, 421] on li "Personal" at bounding box center [1254, 410] width 204 height 29
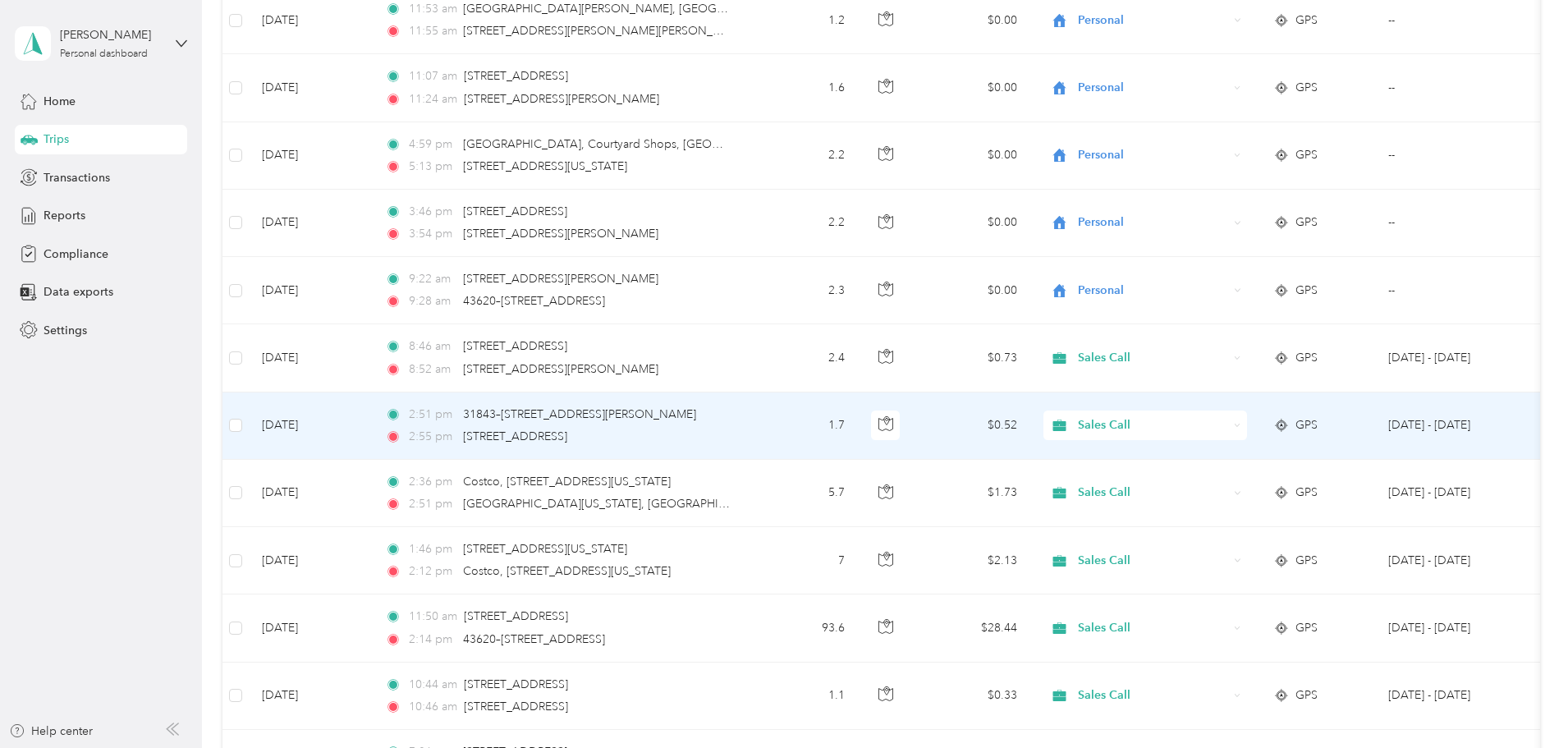
click at [1242, 423] on icon at bounding box center [1237, 426] width 8 height 8
click at [1220, 480] on span "Personal" at bounding box center [1269, 483] width 152 height 17
click at [1242, 423] on icon at bounding box center [1237, 426] width 8 height 8
click at [1193, 482] on span "Personal" at bounding box center [1269, 481] width 152 height 17
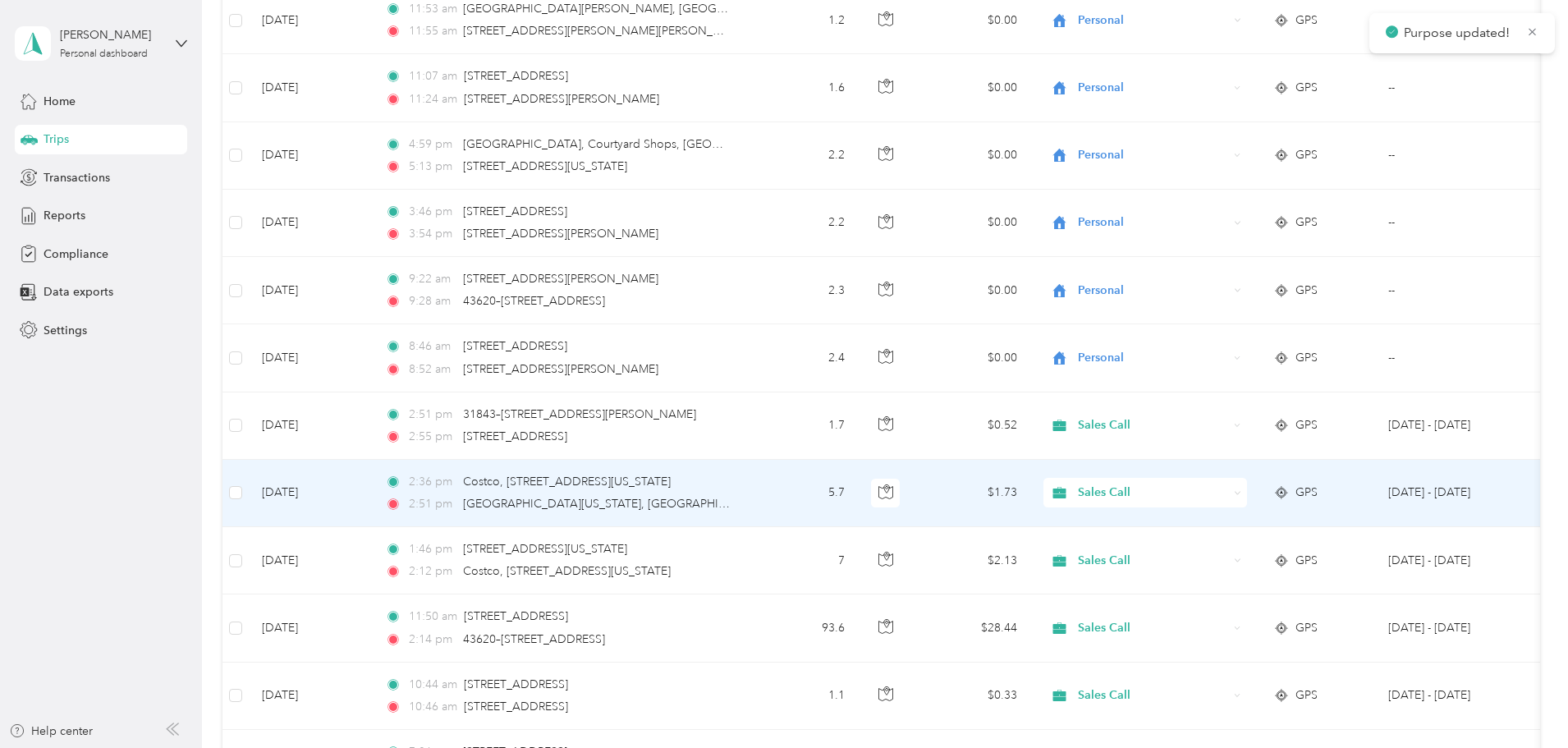
click at [1225, 492] on span "Sales Call" at bounding box center [1153, 492] width 151 height 18
click at [1213, 553] on li "Personal" at bounding box center [1254, 545] width 204 height 29
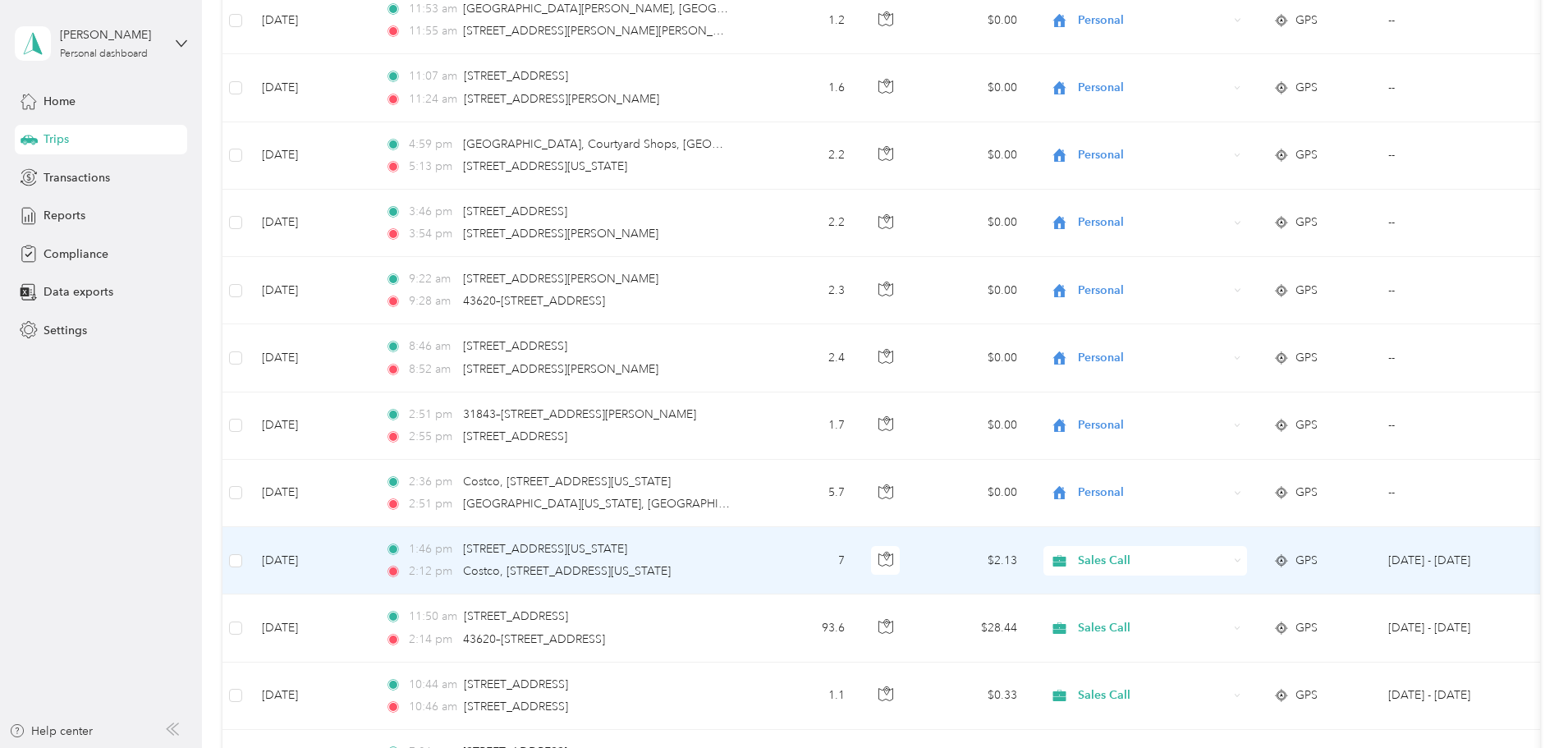
click at [1241, 561] on icon at bounding box center [1238, 560] width 5 height 3
click at [1217, 614] on span "Personal" at bounding box center [1269, 620] width 152 height 17
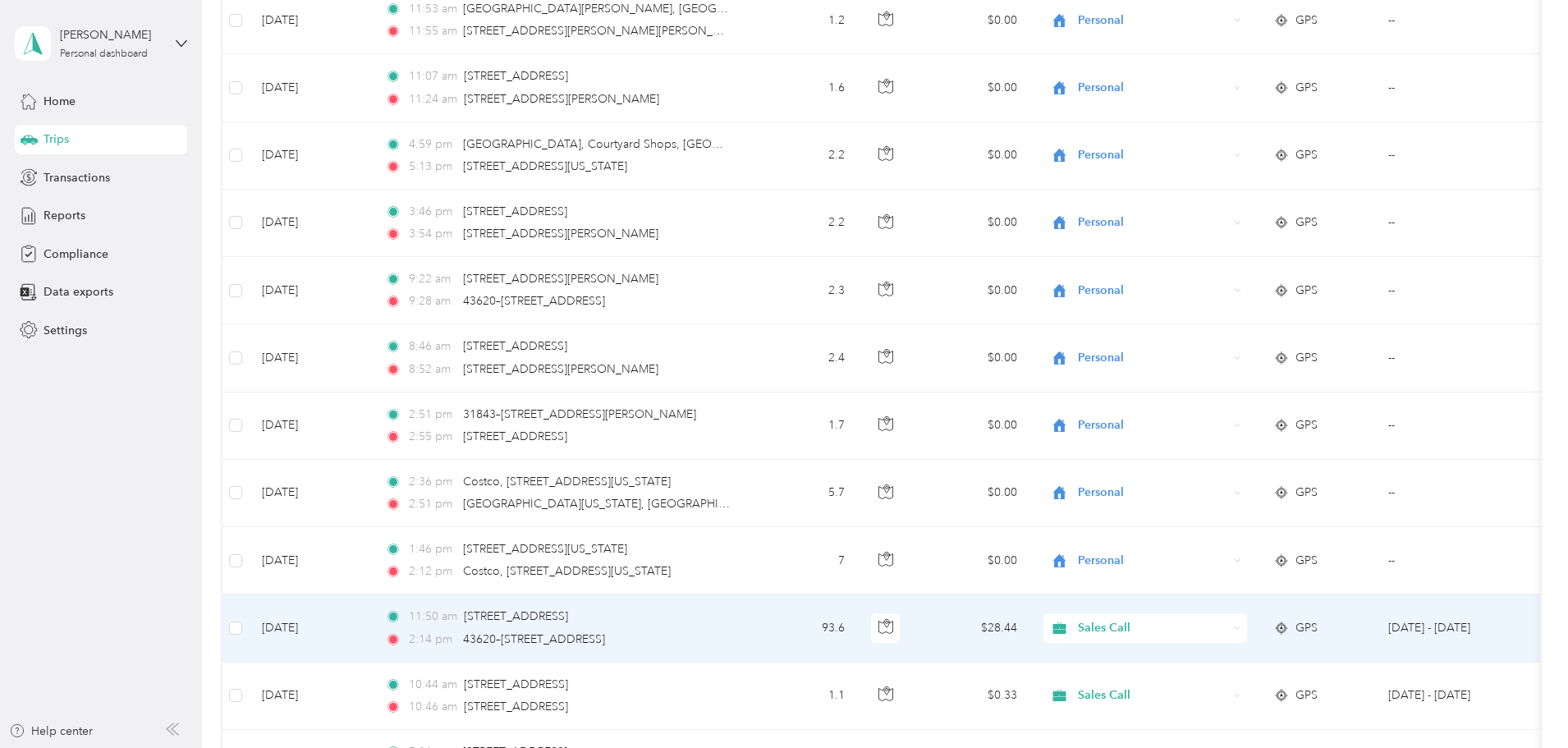
click at [249, 625] on td at bounding box center [235, 629] width 26 height 68
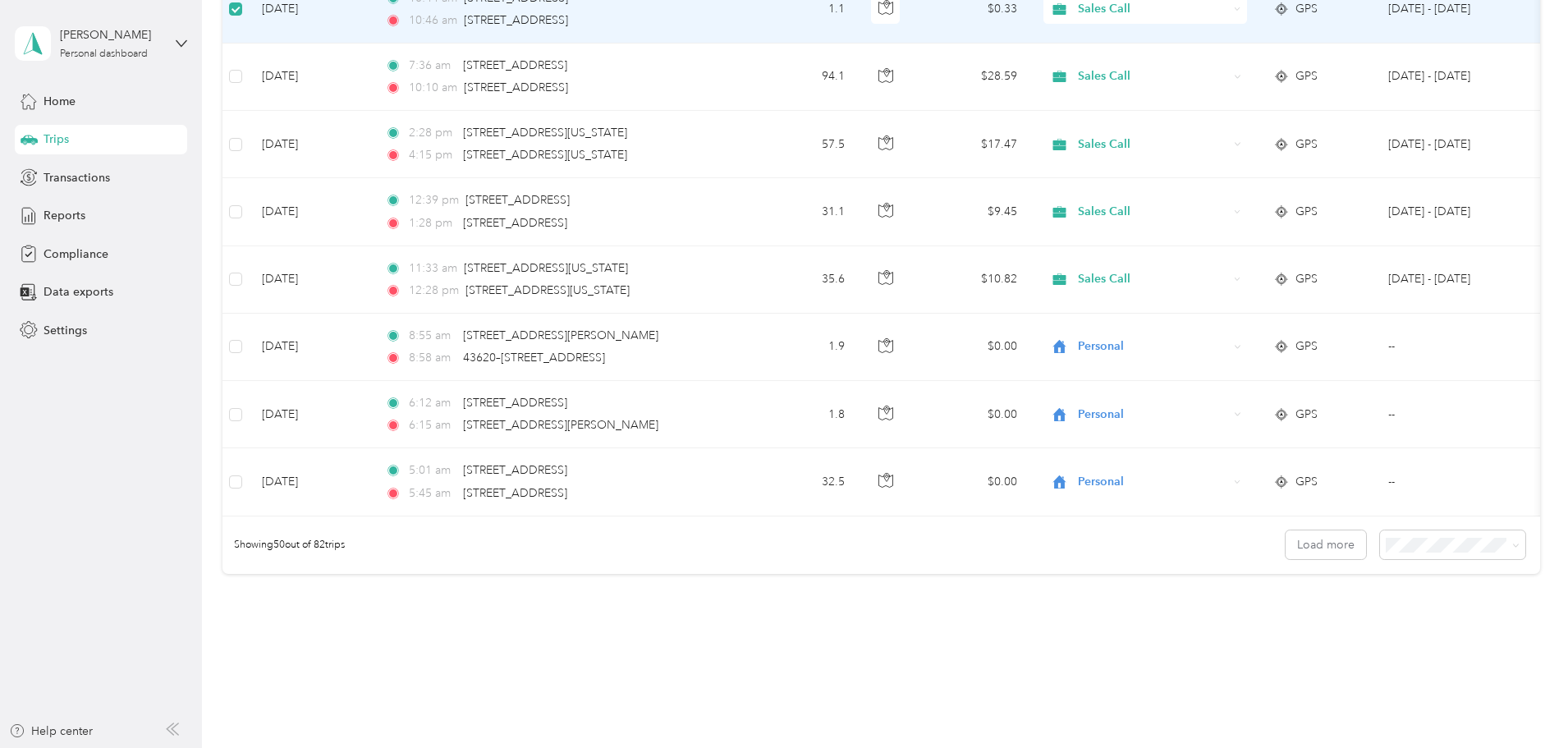
scroll to position [3154, 0]
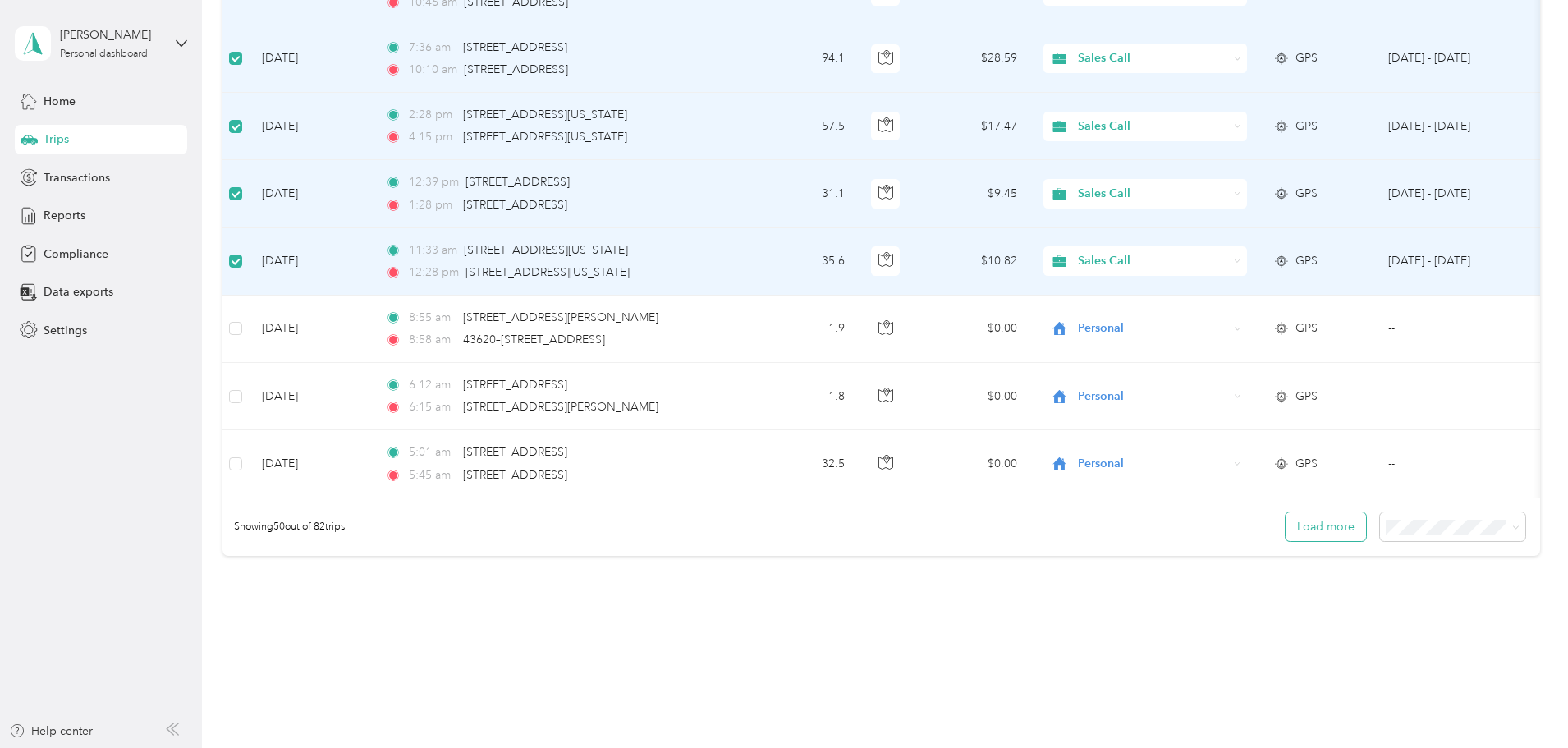
click at [1286, 542] on button "Load more" at bounding box center [1325, 527] width 80 height 29
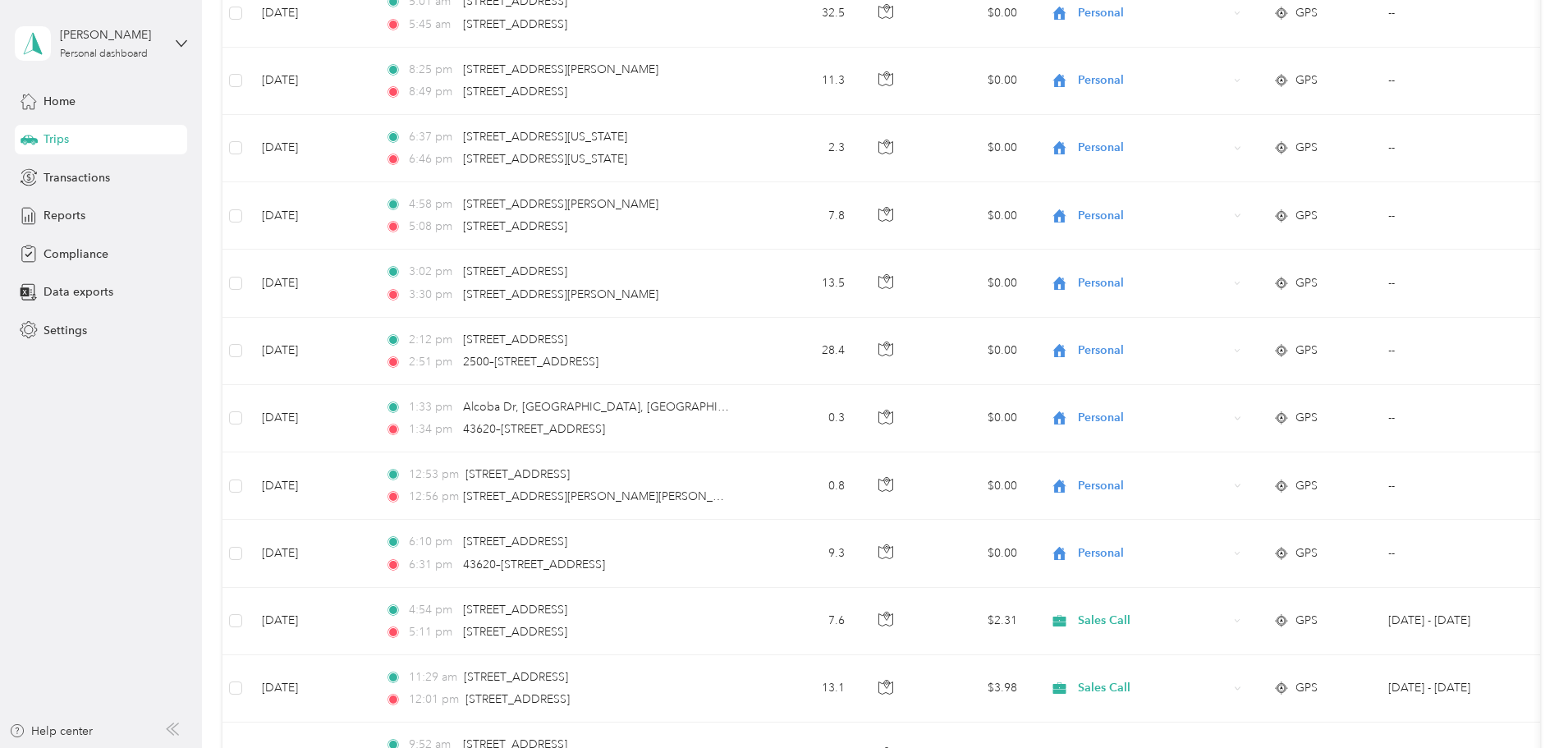
scroll to position [3638, 0]
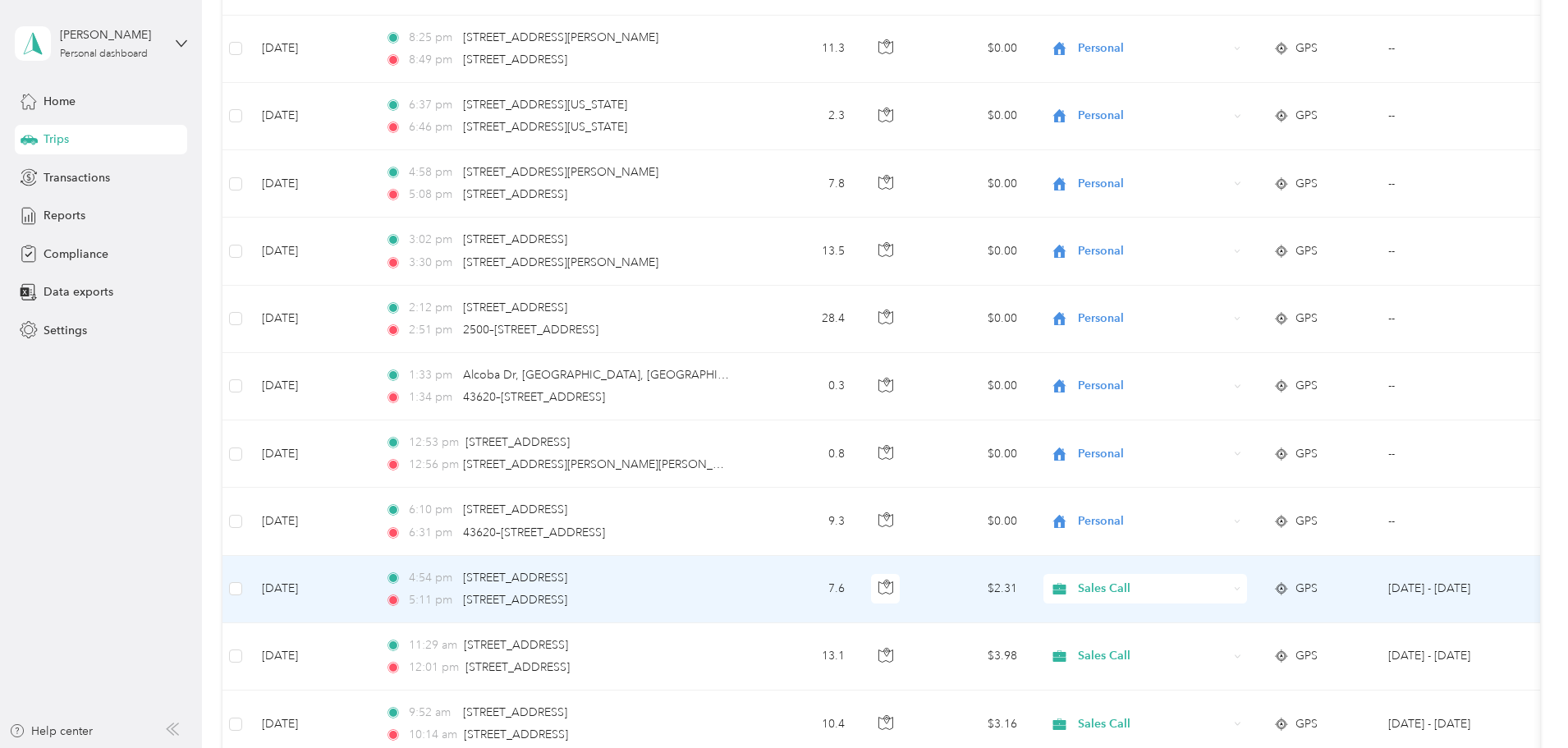
click at [1228, 586] on span "Sales Call" at bounding box center [1153, 588] width 151 height 18
click at [1228, 640] on span "Personal" at bounding box center [1269, 642] width 152 height 17
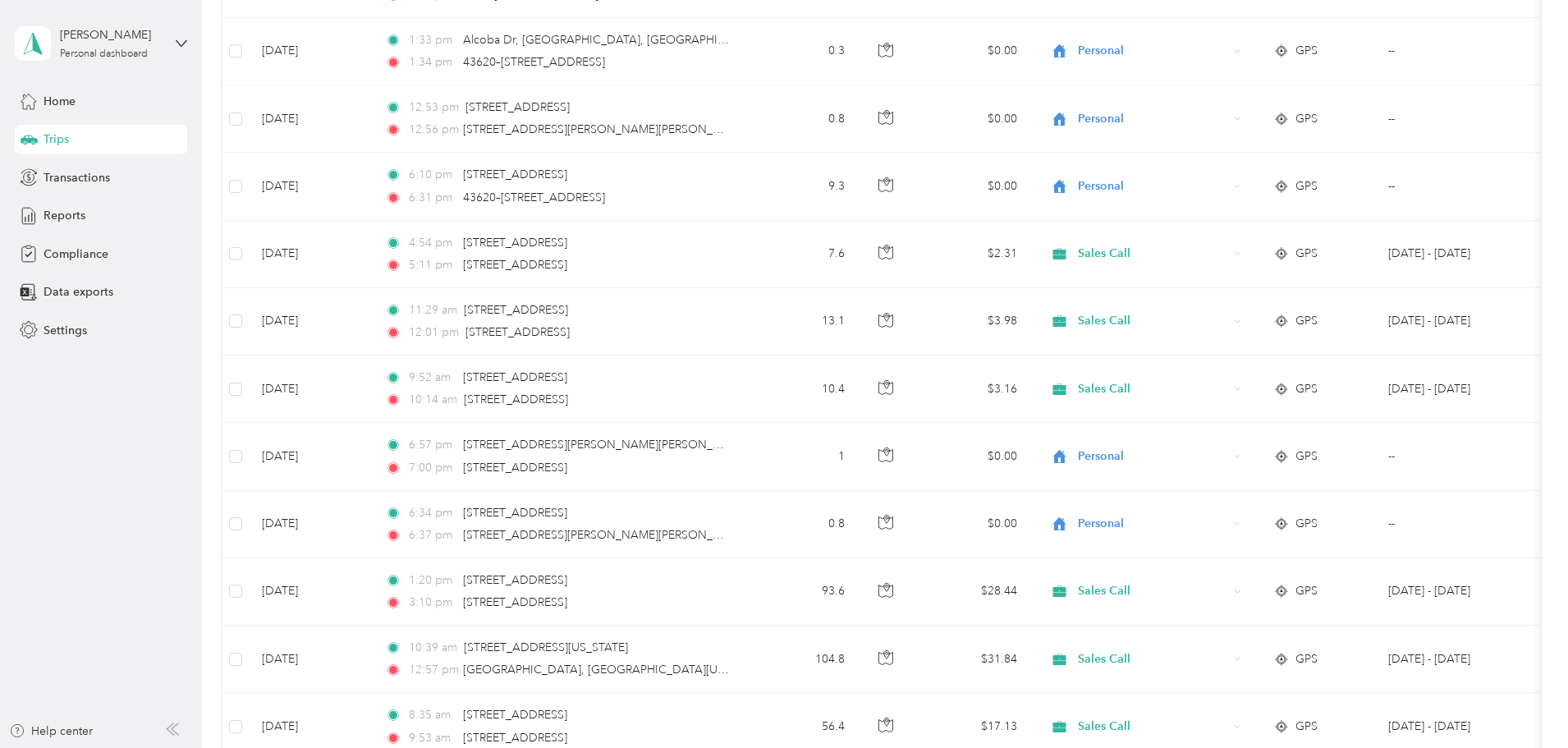
scroll to position [4063, 0]
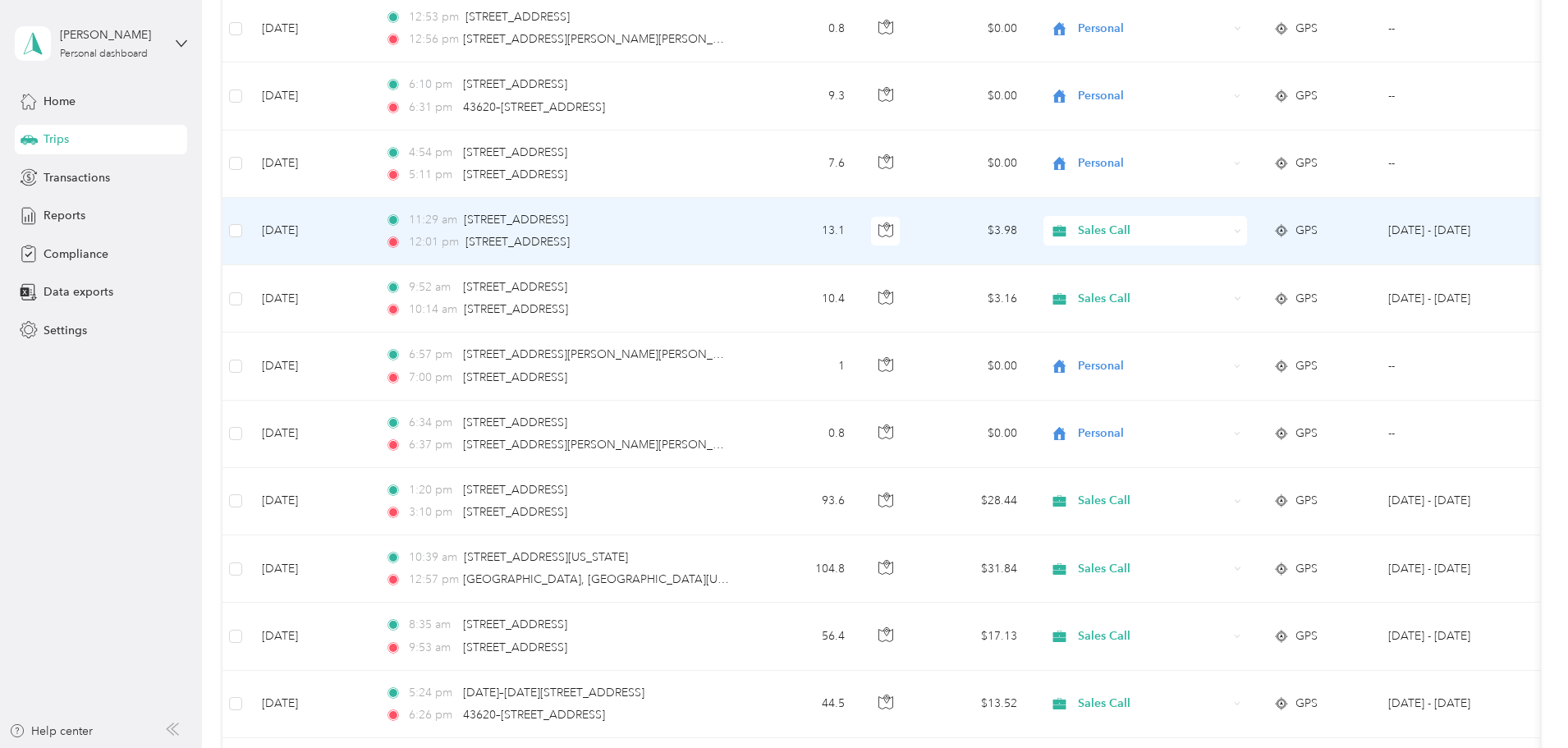
click at [1242, 229] on icon at bounding box center [1237, 231] width 8 height 8
click at [1210, 286] on span "Personal" at bounding box center [1269, 290] width 152 height 17
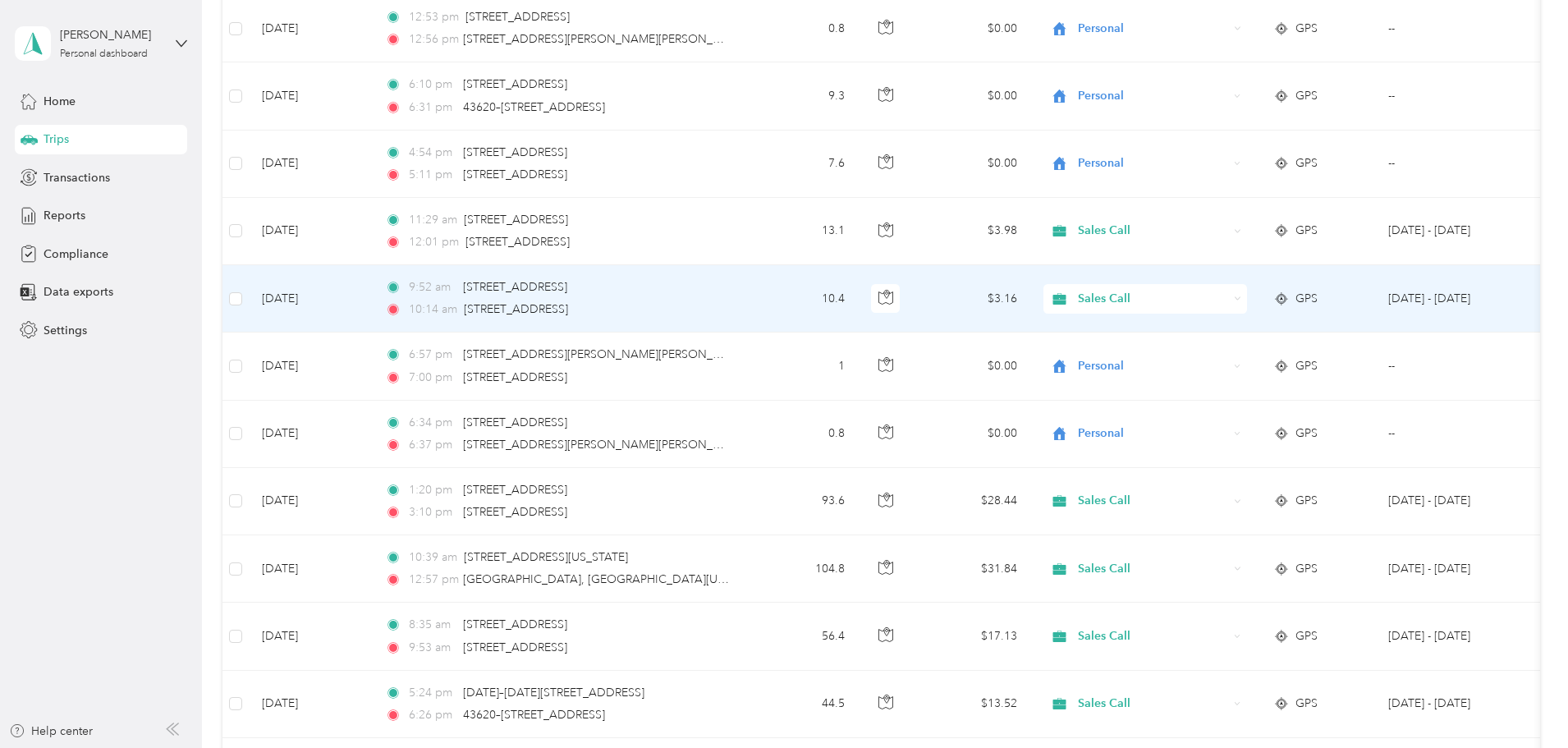
click at [1210, 286] on div "Sales Call" at bounding box center [1145, 299] width 204 height 30
click at [1217, 356] on span "Personal" at bounding box center [1269, 357] width 152 height 17
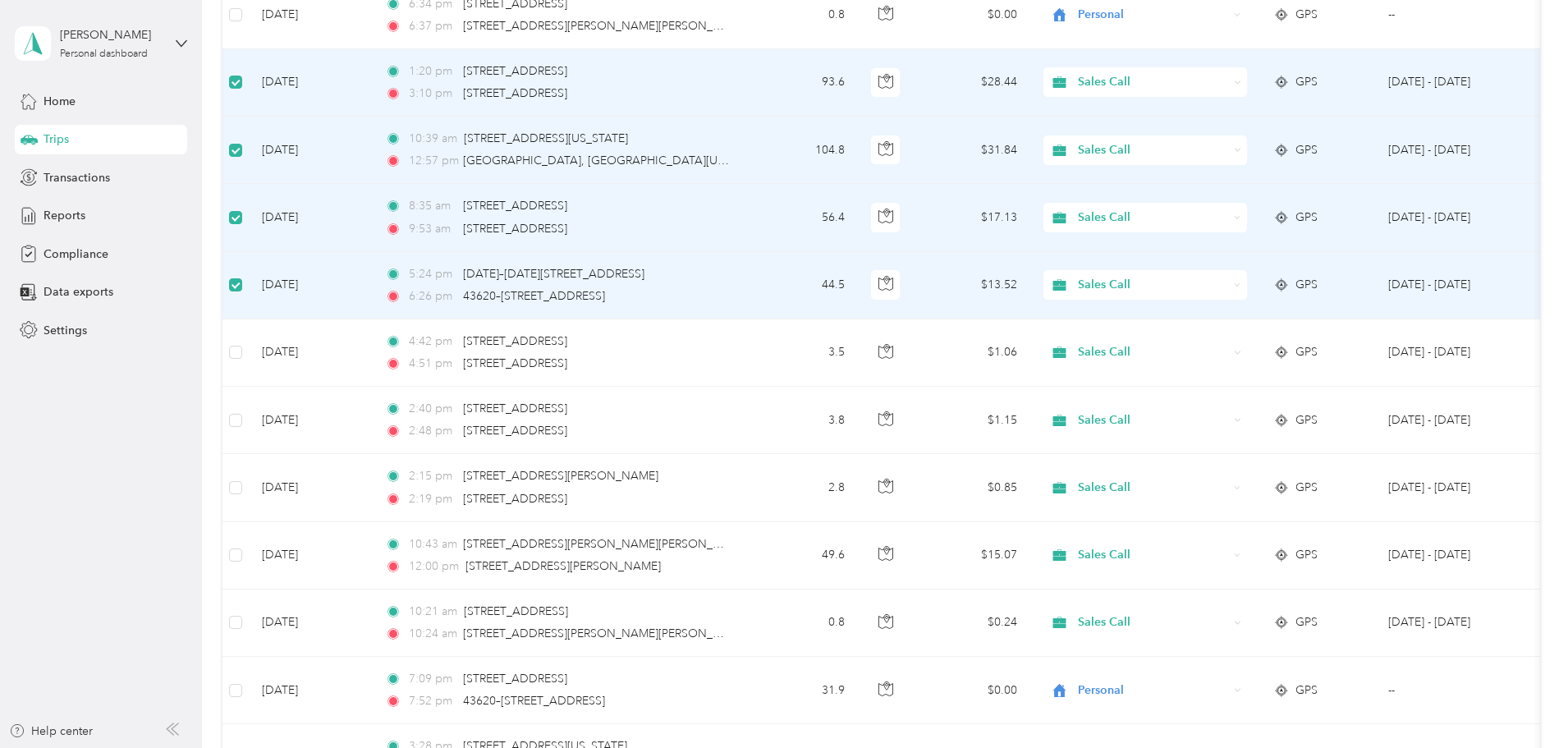
scroll to position [4494, 0]
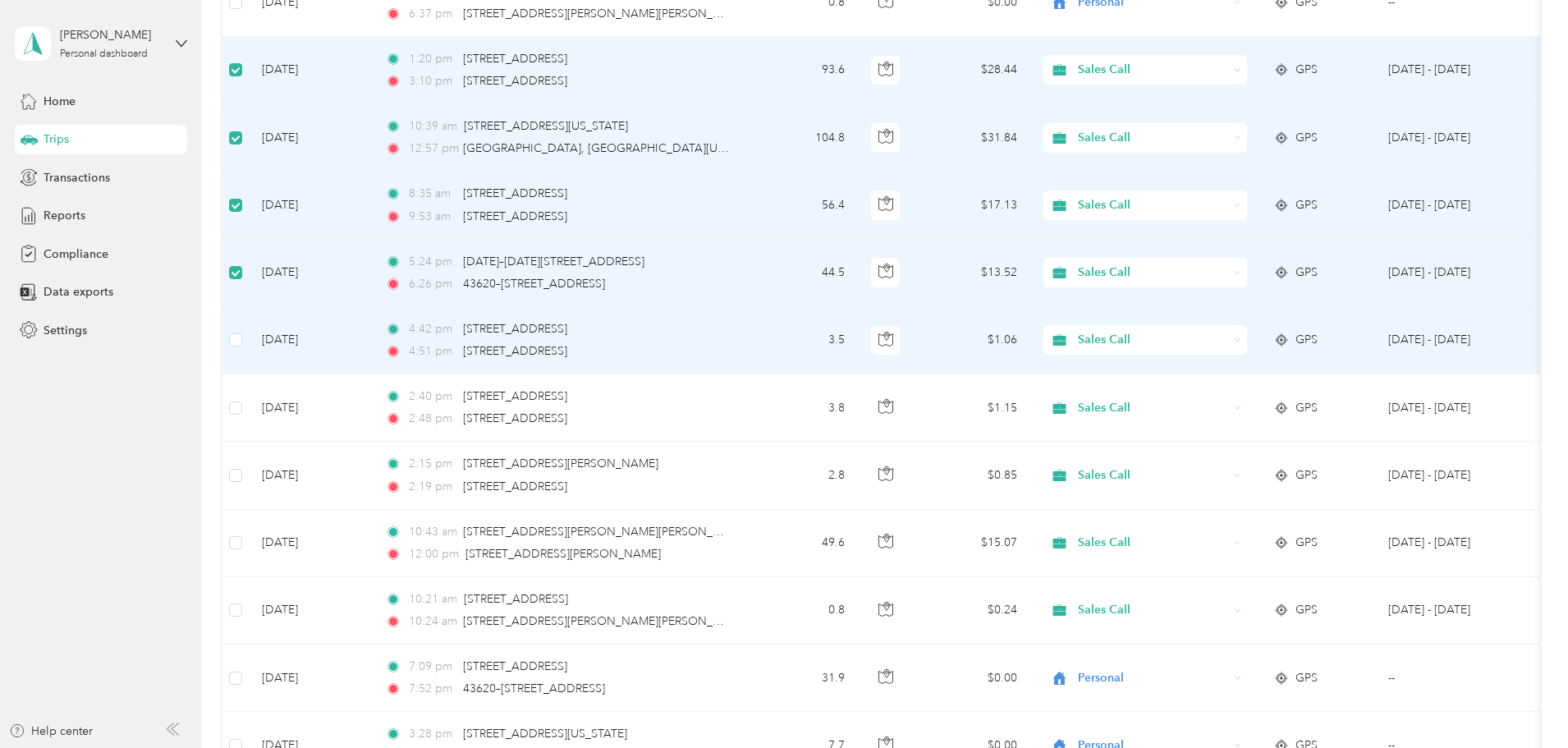
click at [1242, 338] on icon at bounding box center [1237, 340] width 8 height 8
click at [1280, 399] on span "Personal" at bounding box center [1269, 399] width 152 height 17
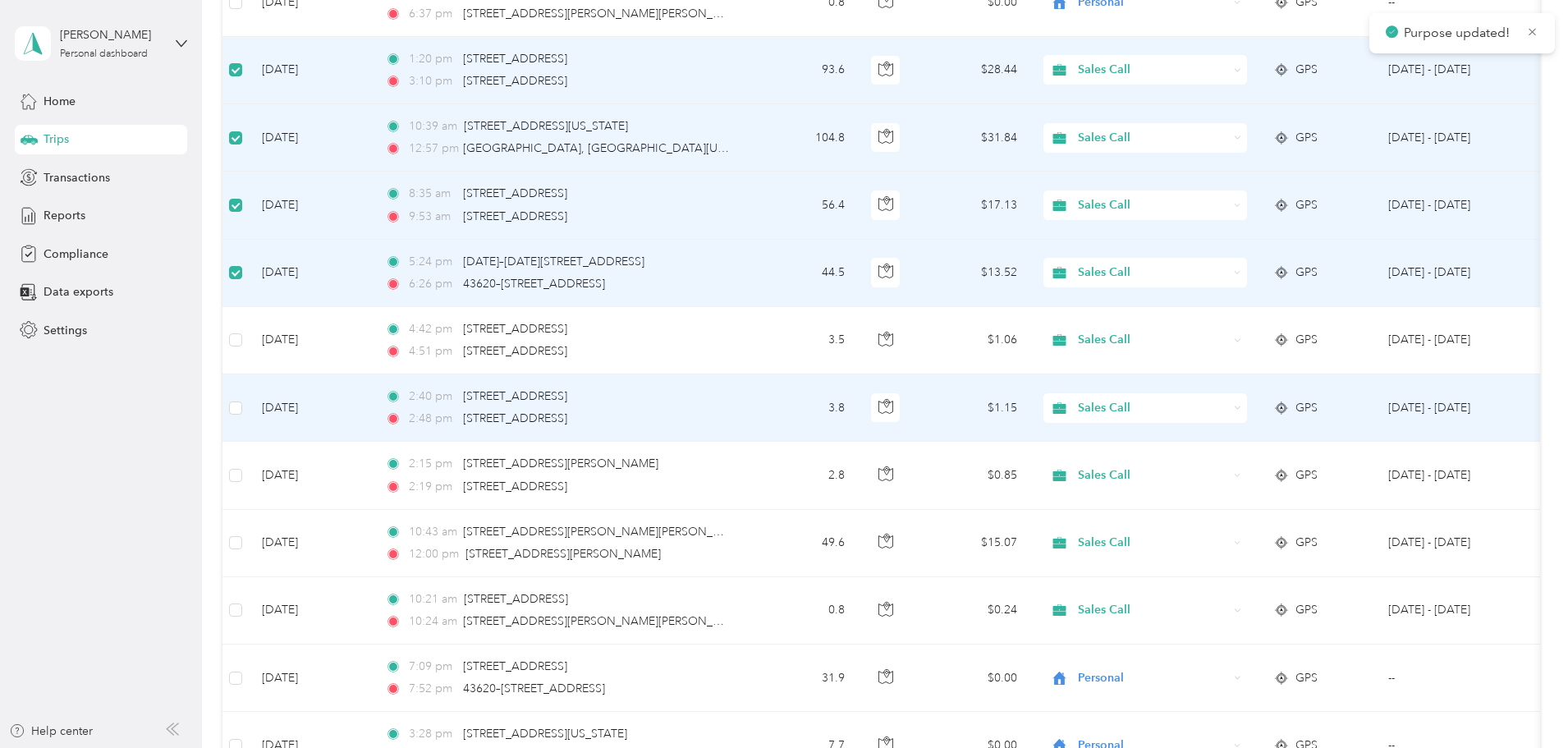
click at [1214, 404] on span "Sales Call" at bounding box center [1153, 408] width 151 height 18
click at [1213, 463] on span "Personal" at bounding box center [1269, 468] width 152 height 17
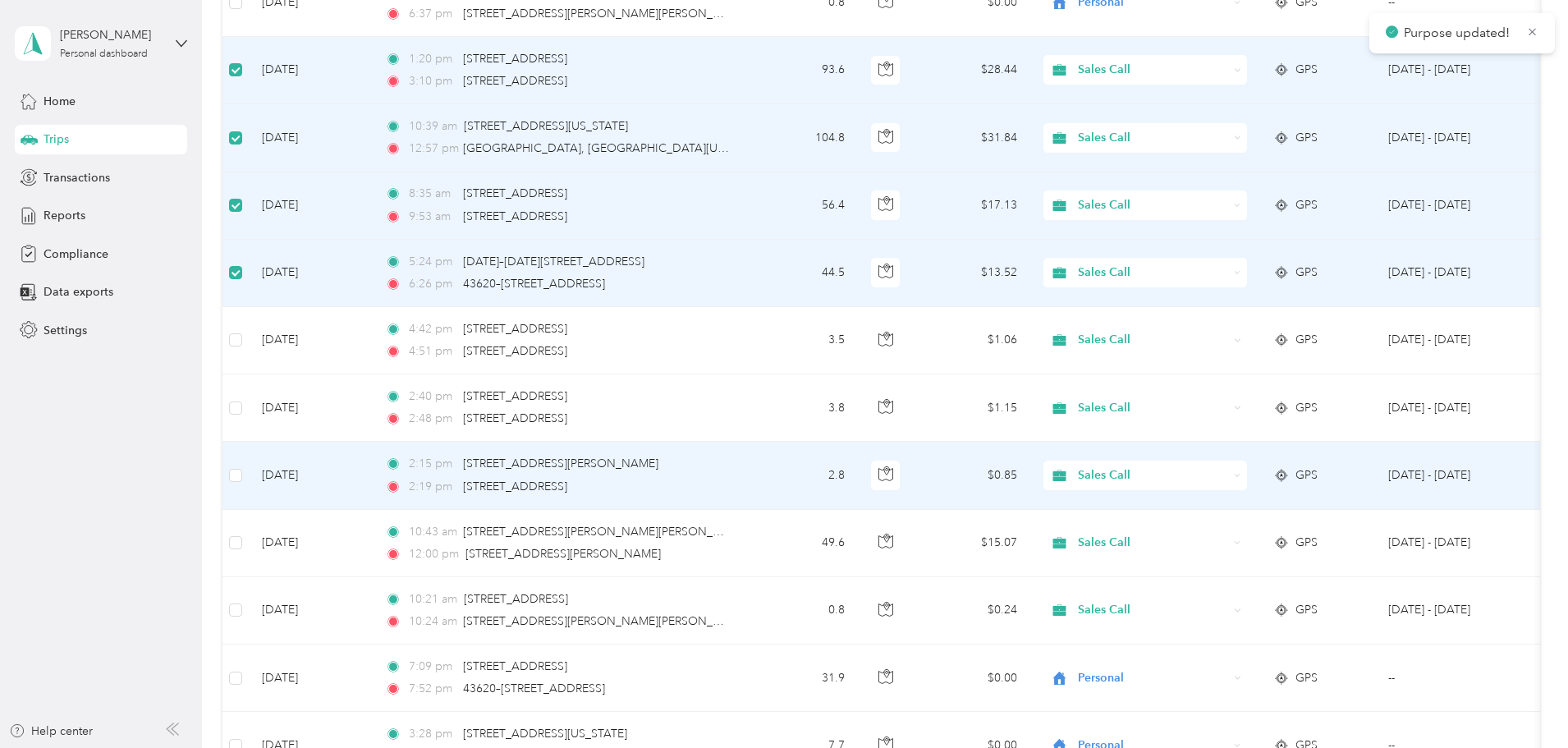
click at [1213, 473] on span "Sales Call" at bounding box center [1153, 475] width 151 height 18
click at [1206, 532] on span "Personal" at bounding box center [1269, 533] width 152 height 17
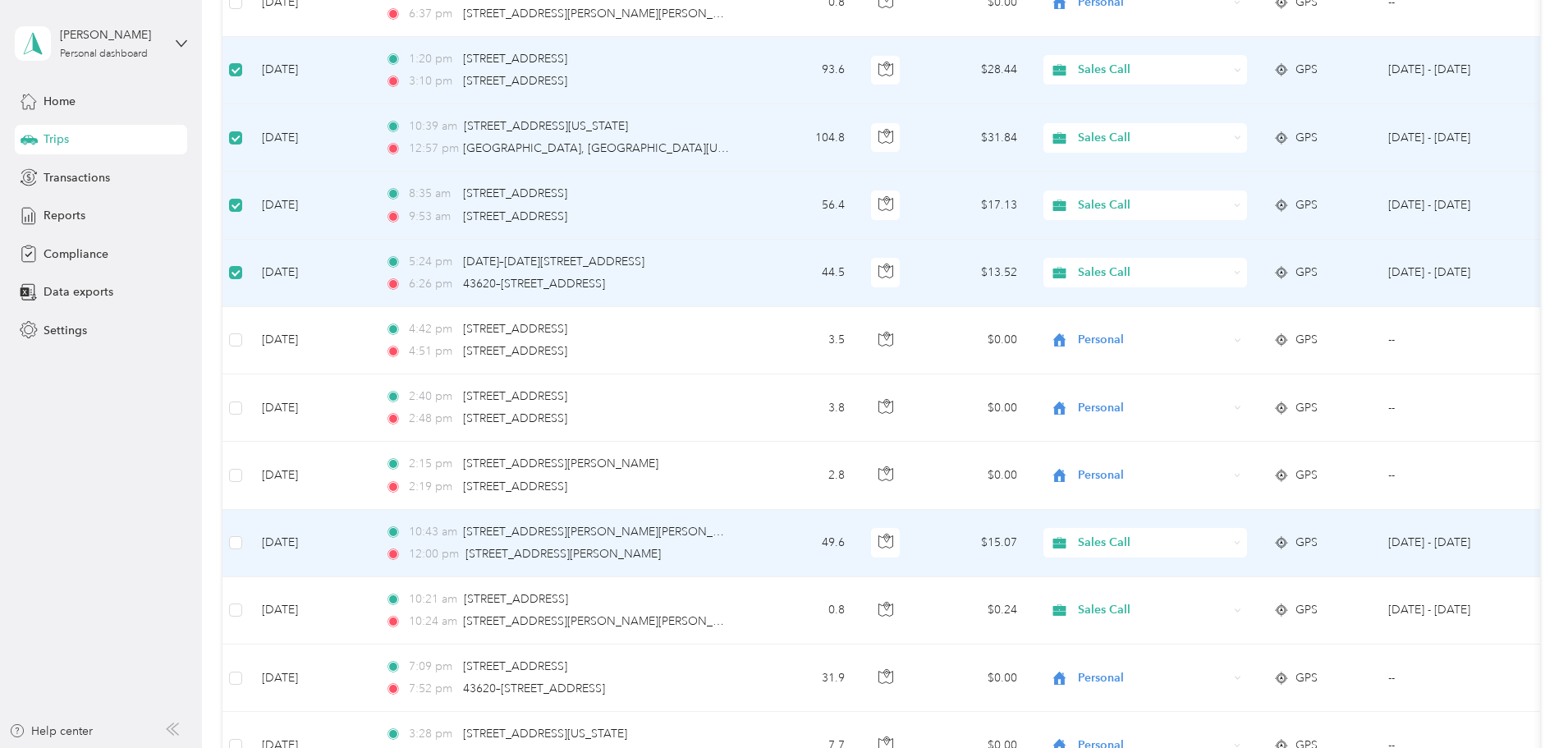
click at [1211, 539] on span "Sales Call" at bounding box center [1153, 542] width 151 height 18
click at [1213, 602] on li "Personal" at bounding box center [1254, 595] width 204 height 29
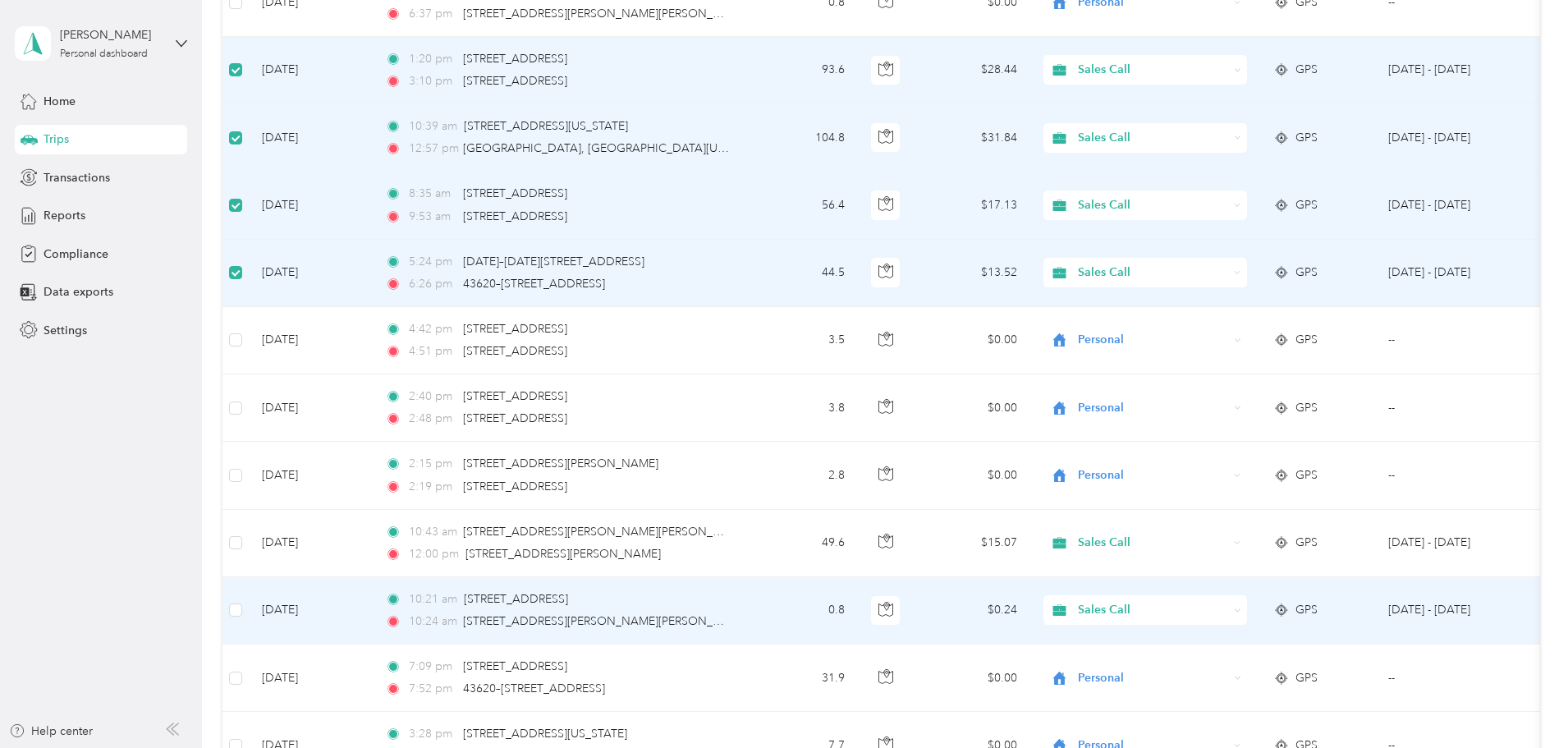
click at [1213, 602] on span "Sales Call" at bounding box center [1153, 610] width 151 height 18
click at [1213, 663] on span "Personal" at bounding box center [1269, 668] width 152 height 17
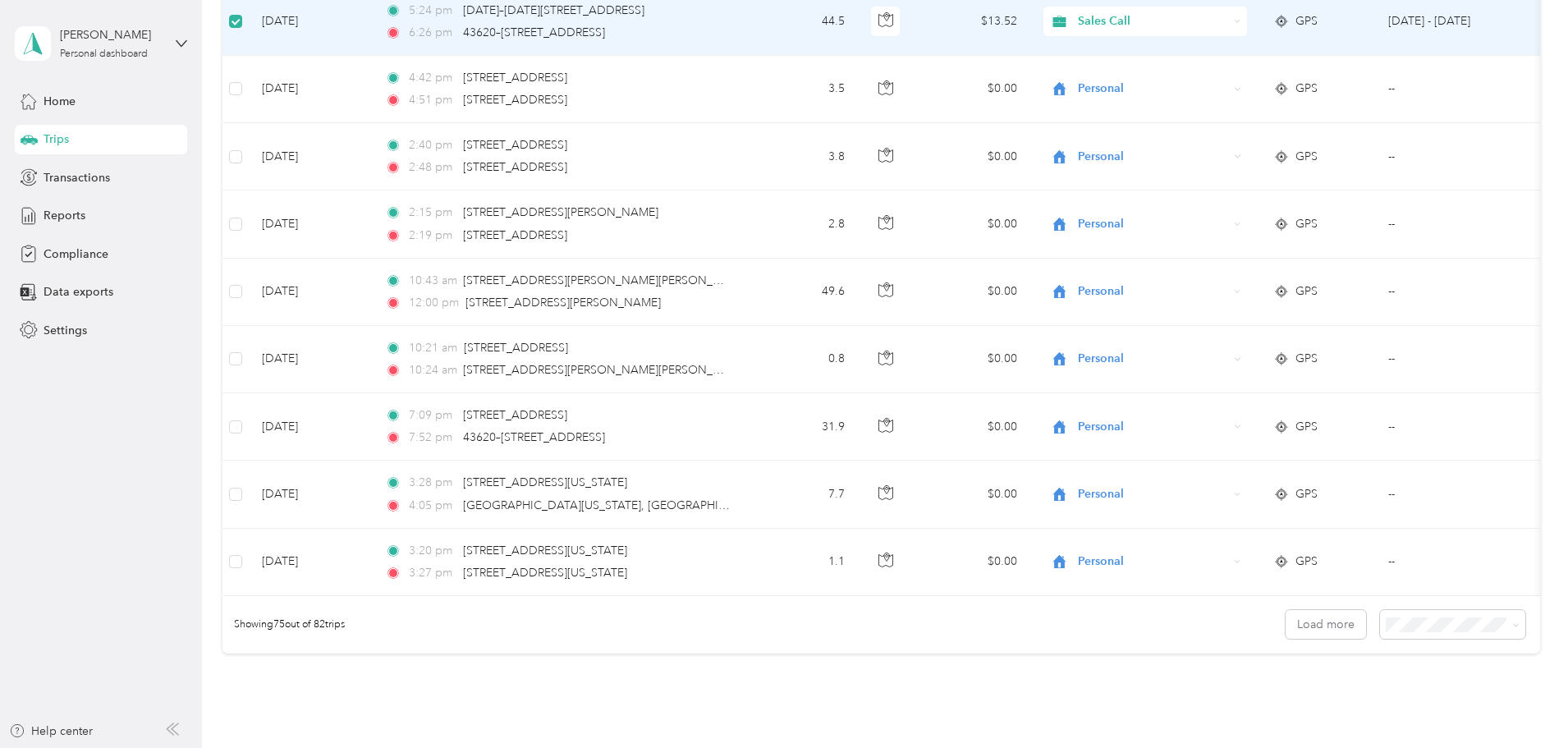
scroll to position [4759, 0]
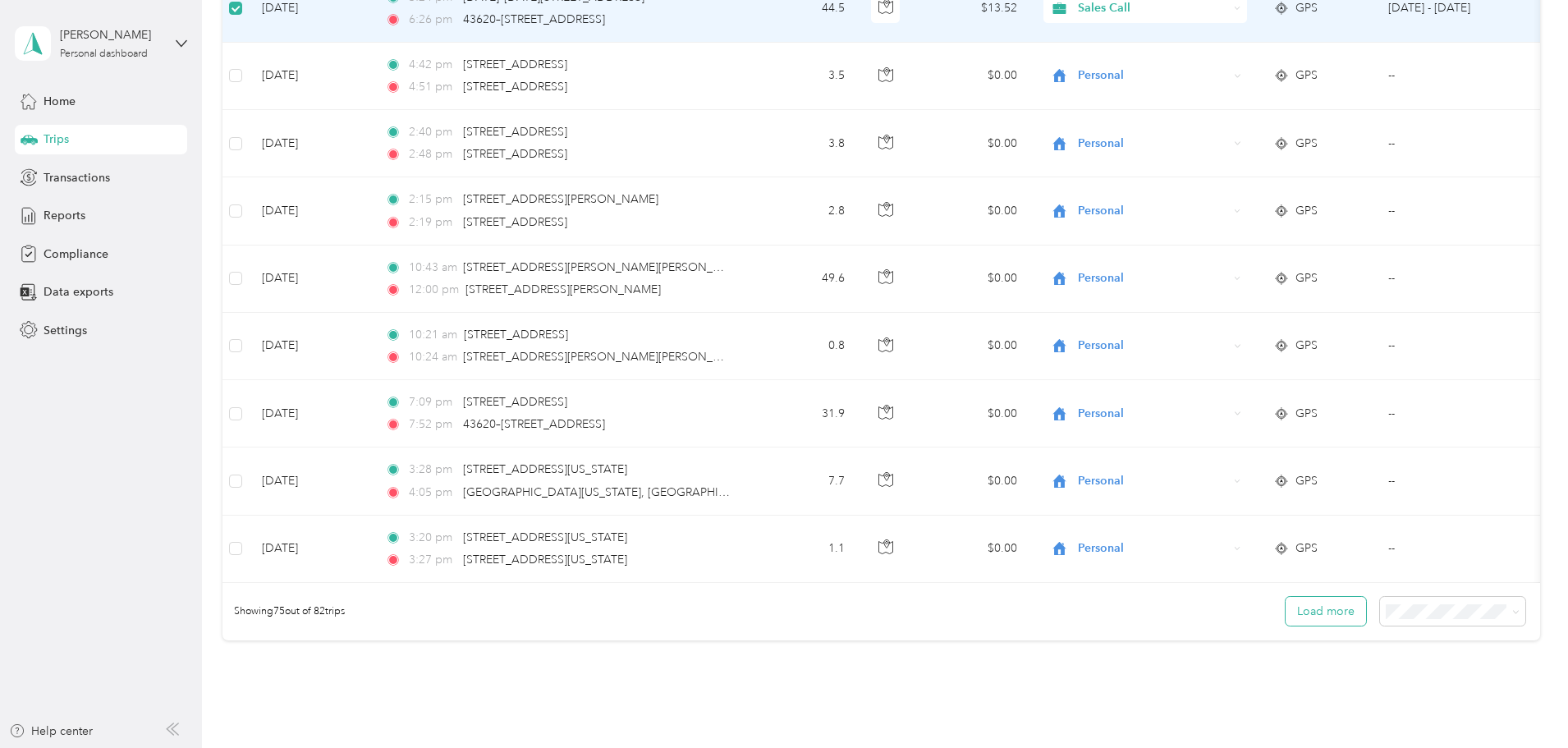
click at [1286, 621] on button "Load more" at bounding box center [1325, 612] width 80 height 29
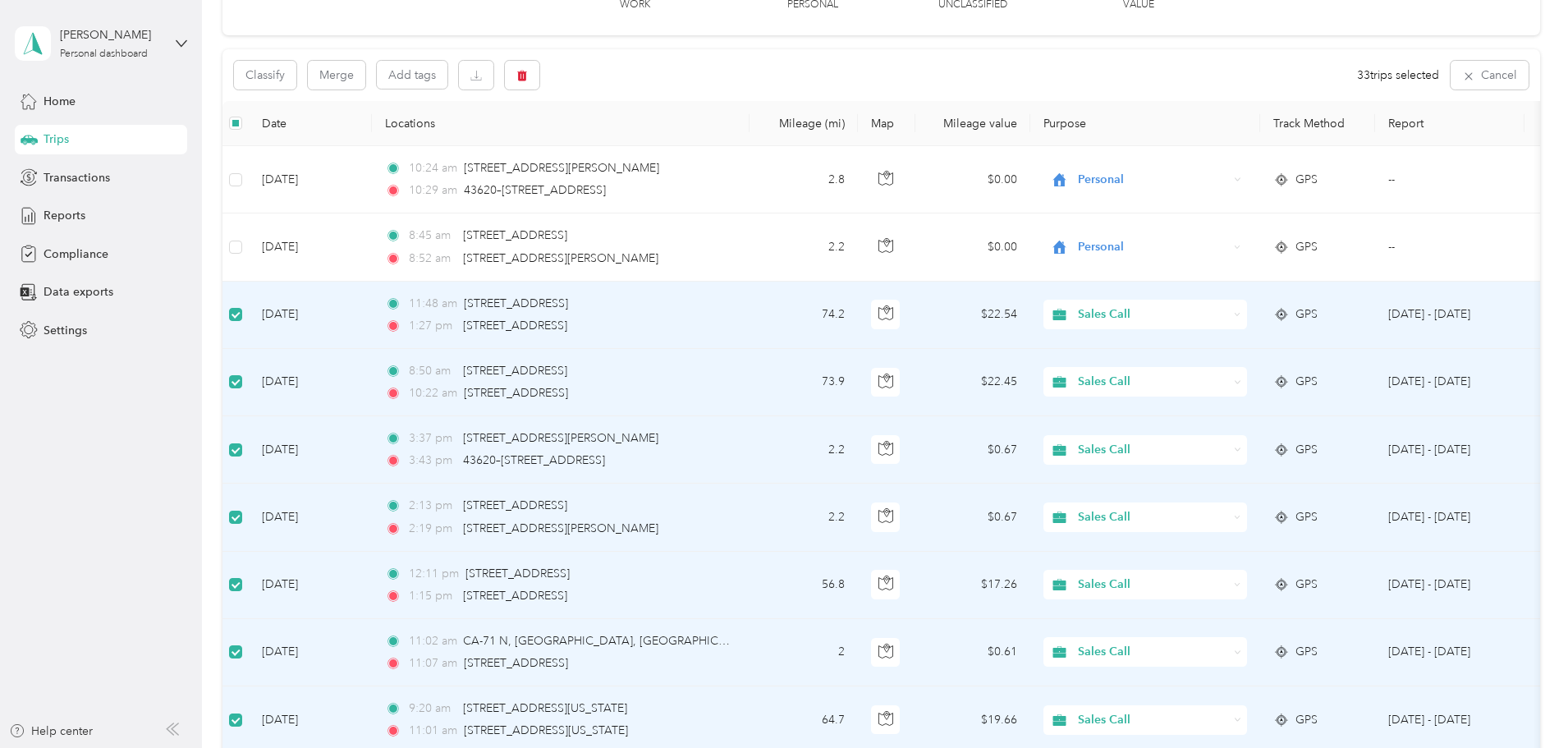
scroll to position [0, 0]
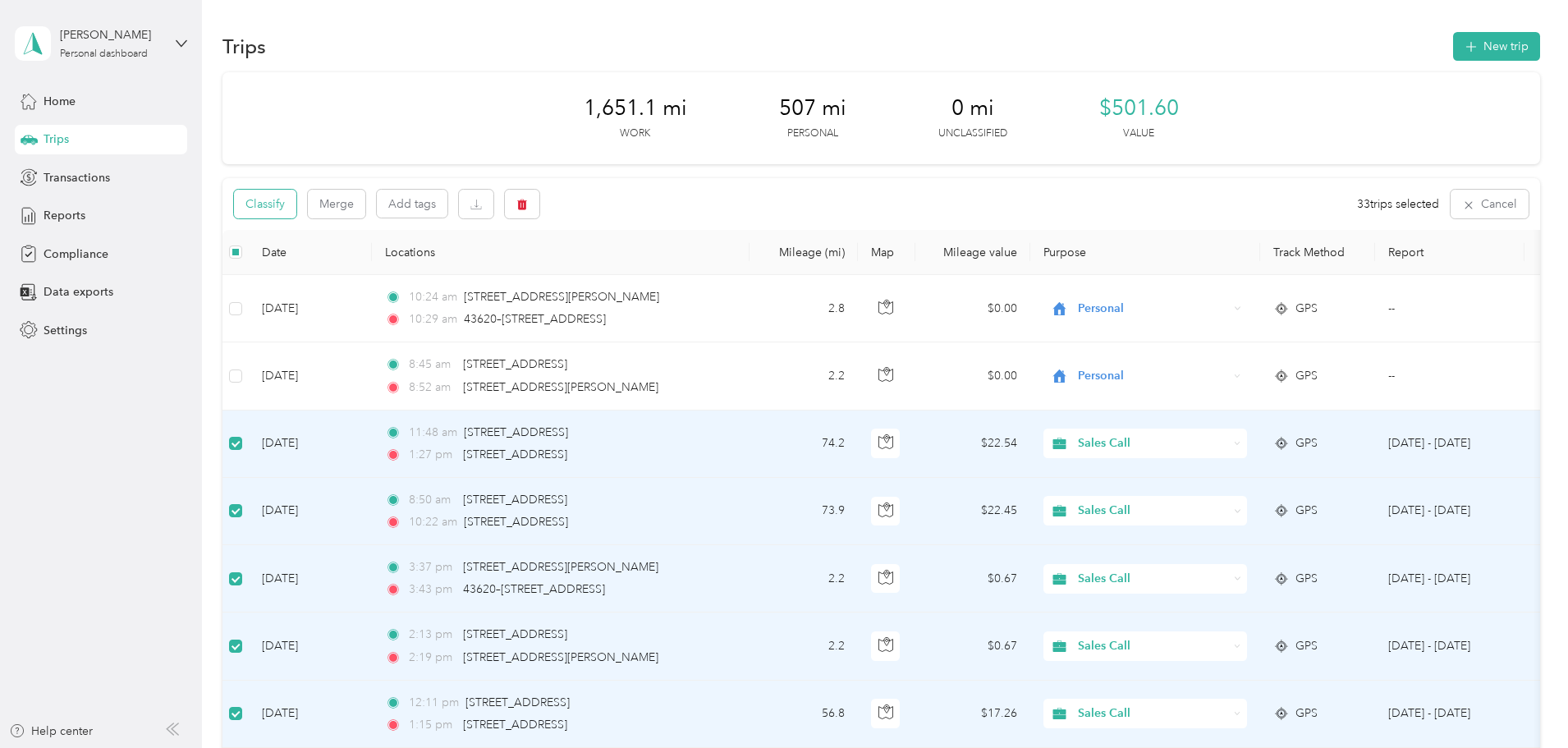
click at [296, 201] on button "Classify" at bounding box center [266, 204] width 63 height 29
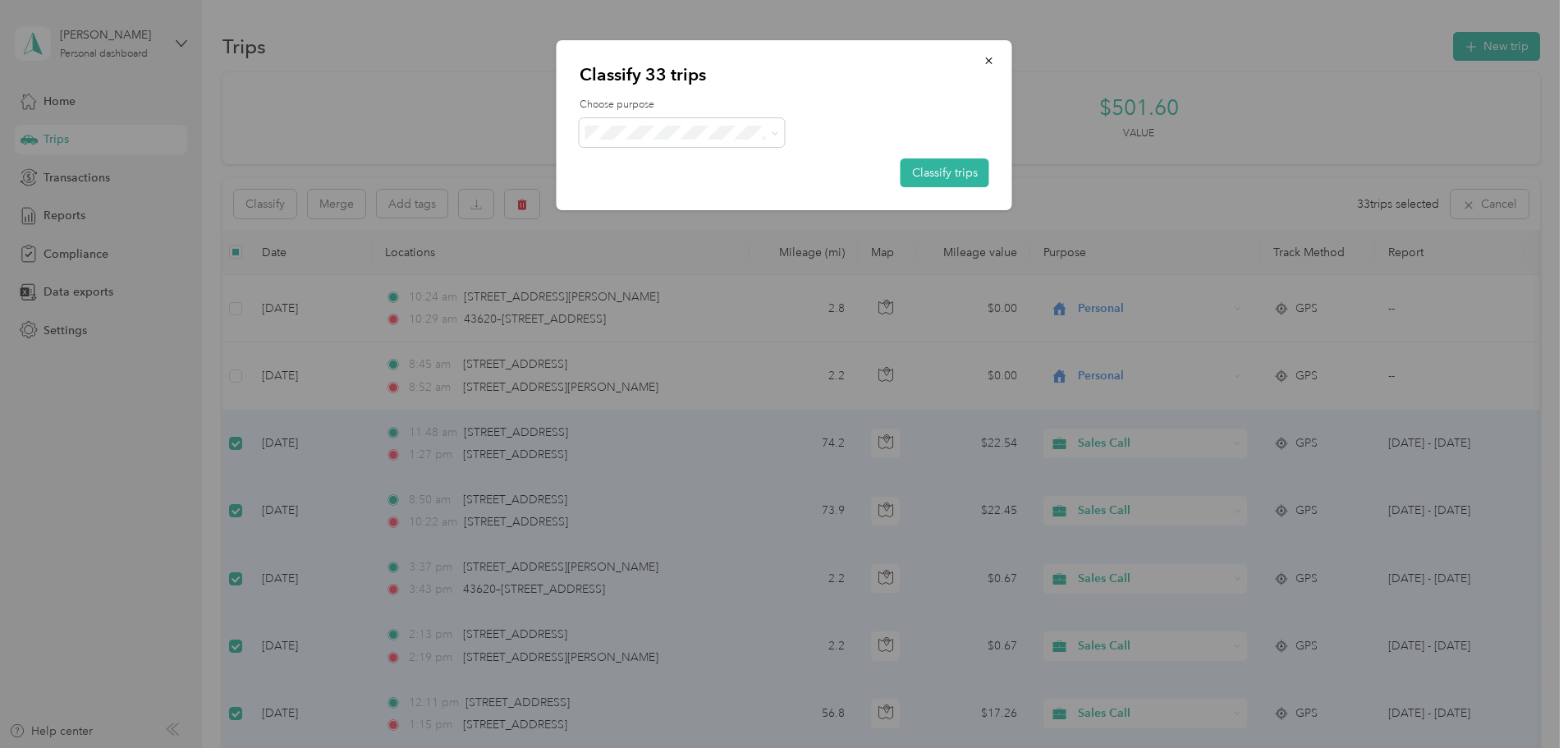
click at [670, 156] on span "Sales Call" at bounding box center [696, 162] width 153 height 17
click at [956, 168] on button "Classify trips" at bounding box center [945, 173] width 89 height 29
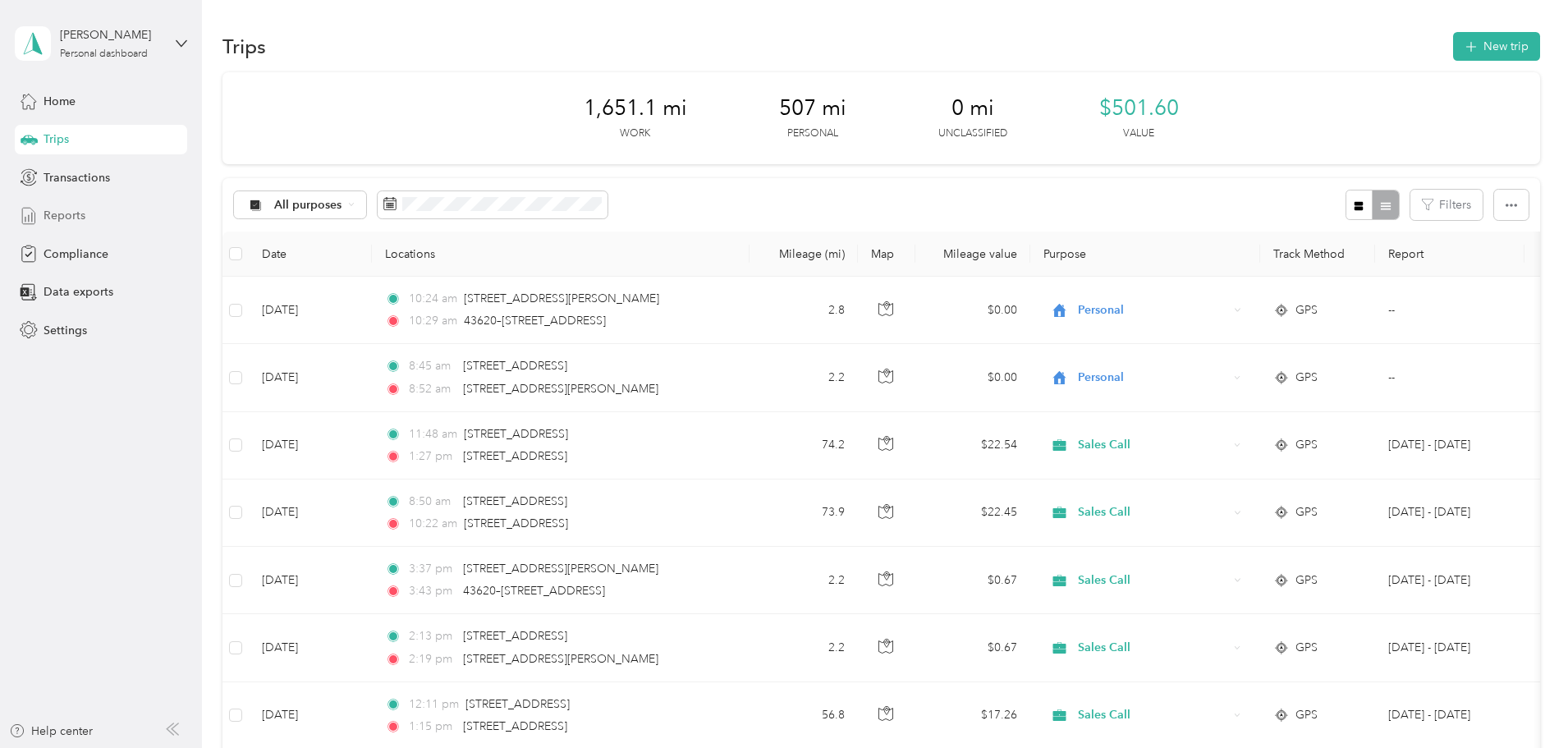
click at [68, 210] on span "Reports" at bounding box center [64, 216] width 42 height 17
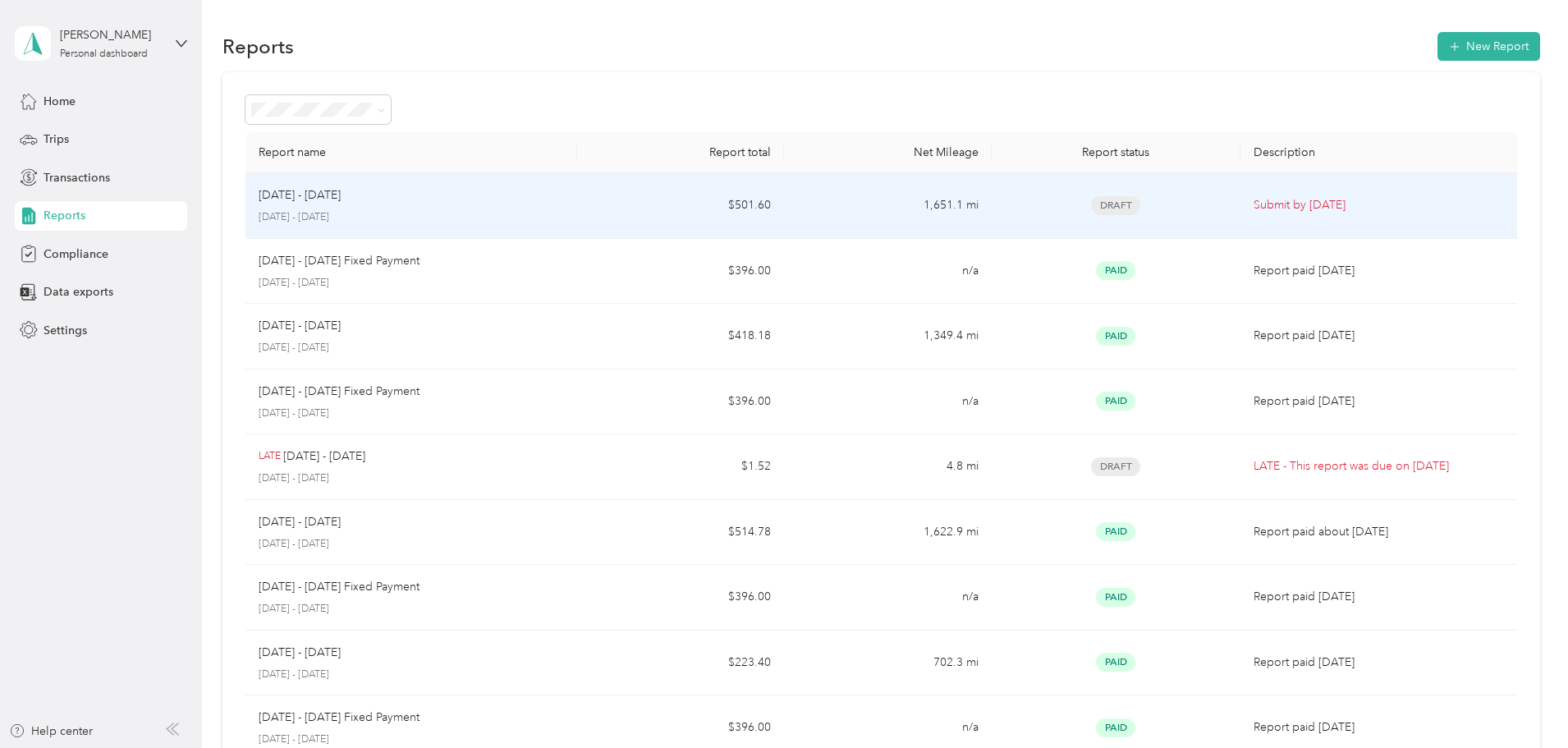
click at [1253, 208] on p "Submit by [DATE]" at bounding box center [1379, 205] width 250 height 18
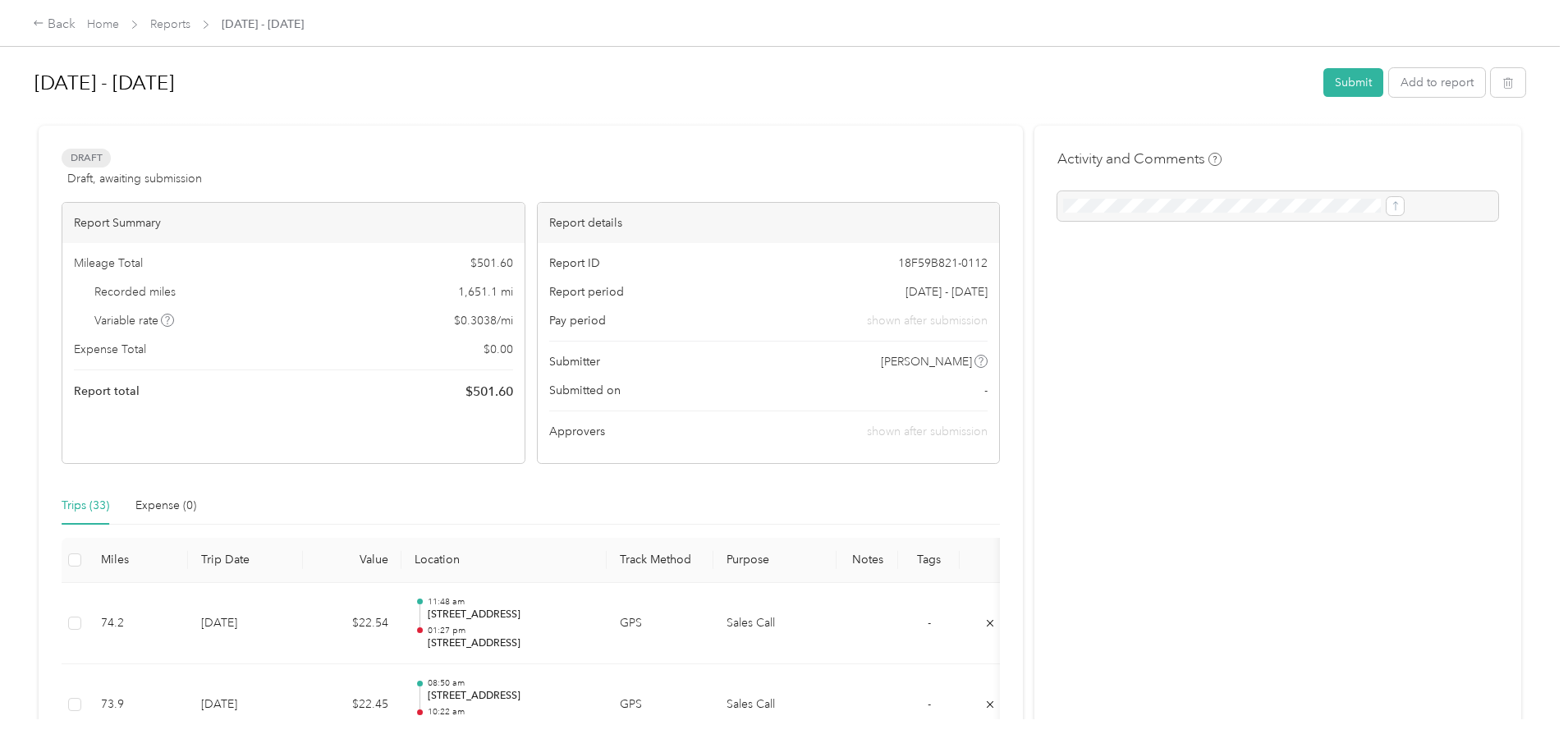
click at [1217, 203] on div at bounding box center [1277, 206] width 441 height 30
click at [1324, 83] on button "Submit" at bounding box center [1353, 83] width 60 height 29
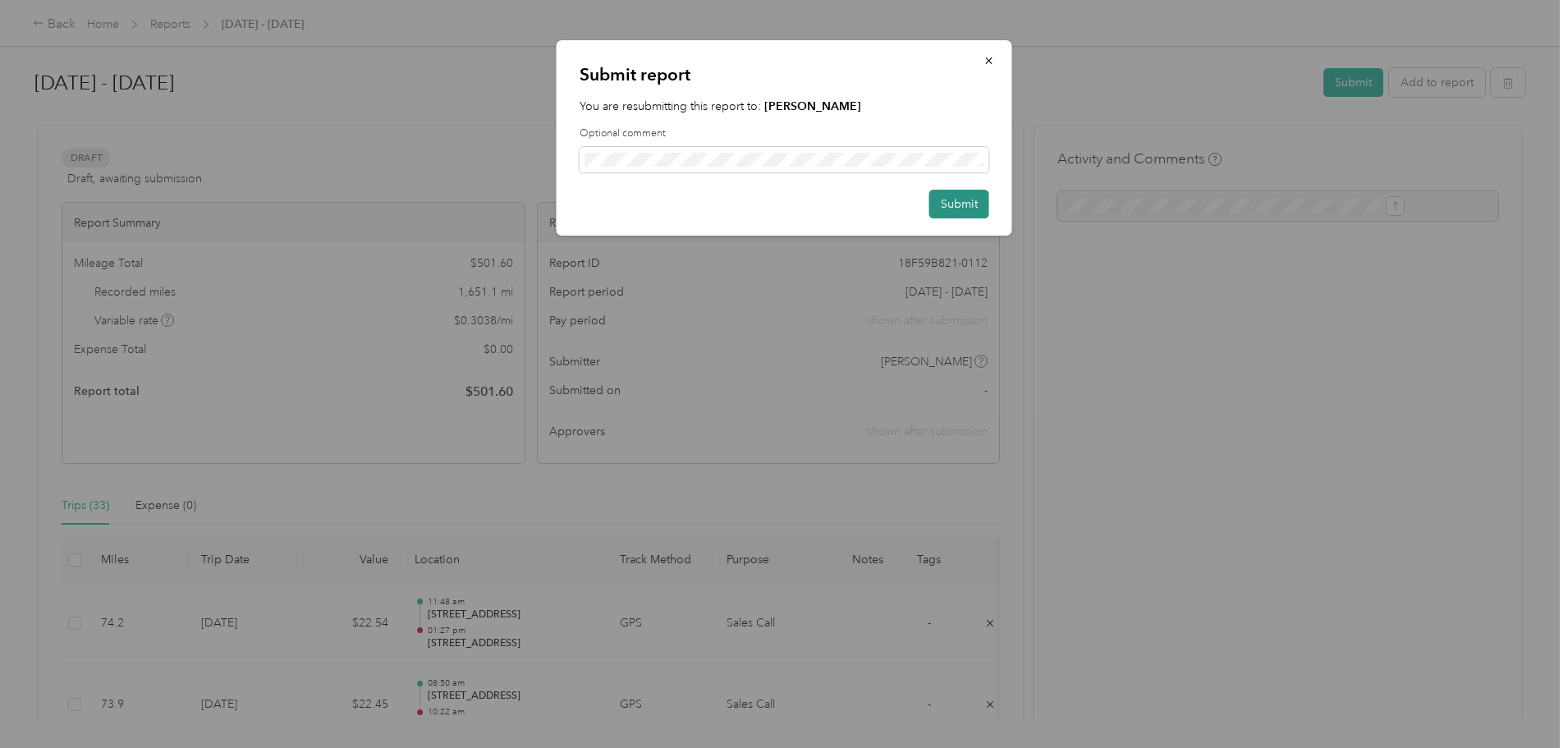
click at [963, 206] on button "Submit" at bounding box center [959, 204] width 60 height 29
